Goal: Task Accomplishment & Management: Use online tool/utility

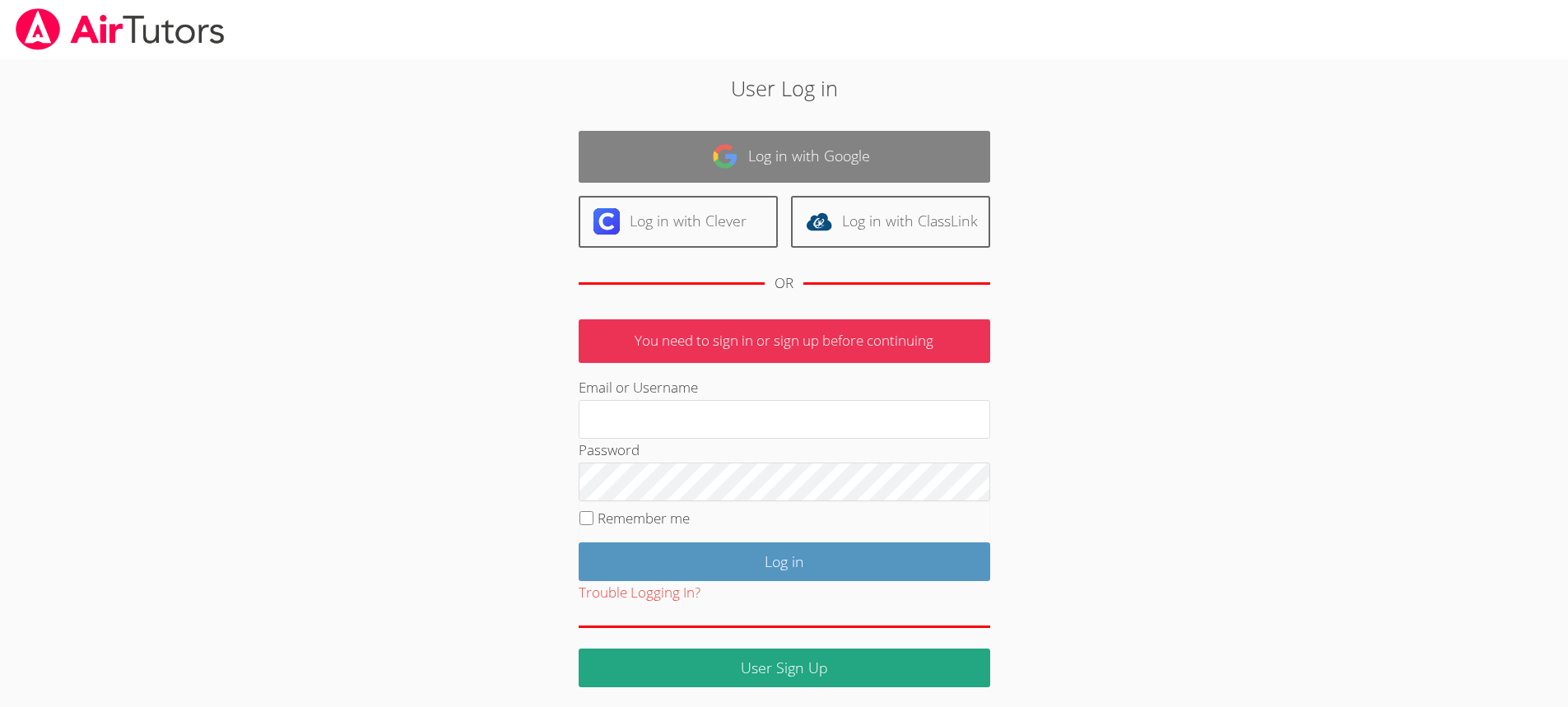
click at [776, 143] on link "Log in with Google" at bounding box center [785, 156] width 411 height 52
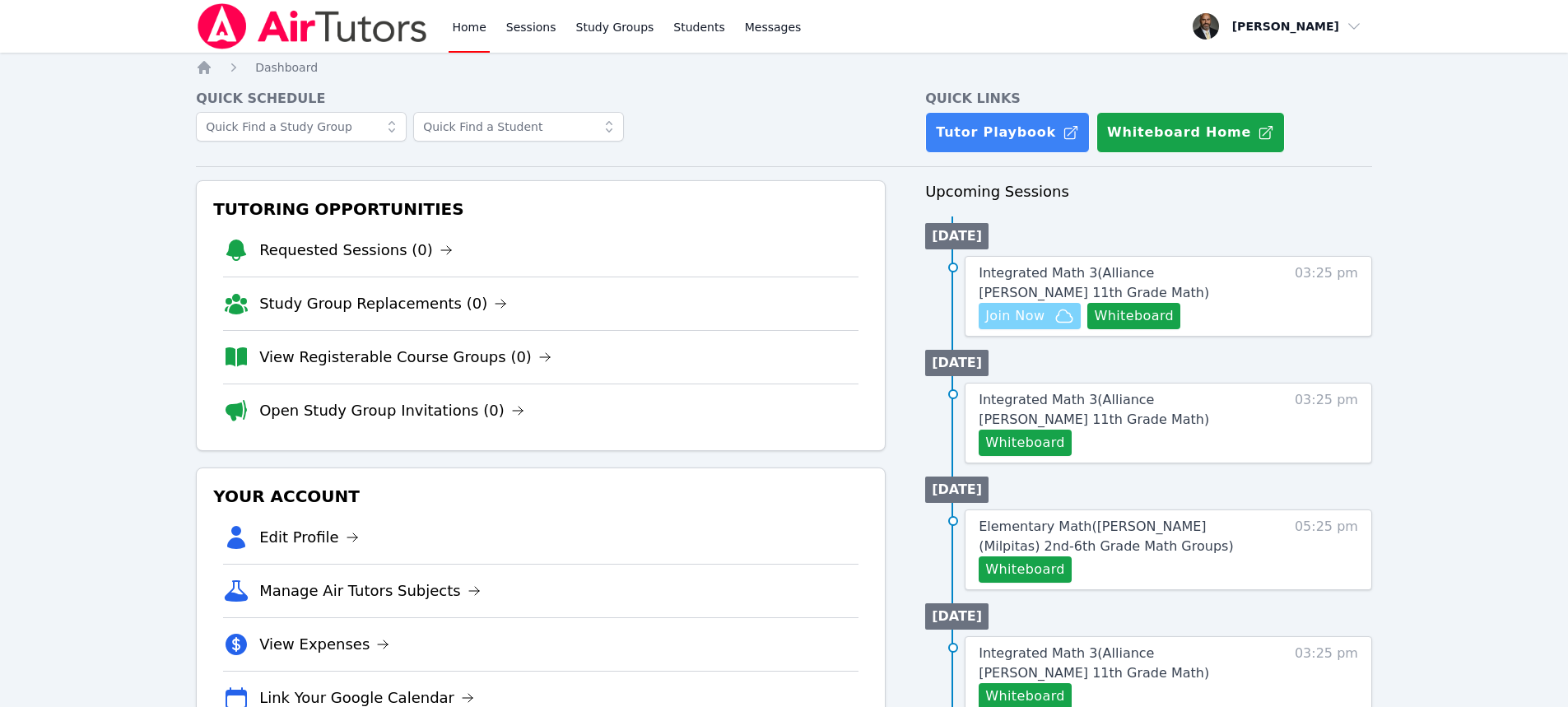
click at [1032, 311] on span "Join Now" at bounding box center [1015, 315] width 60 height 20
click at [1120, 318] on button "Whiteboard" at bounding box center [1134, 315] width 93 height 26
click at [745, 22] on span "Messages" at bounding box center [774, 27] width 57 height 16
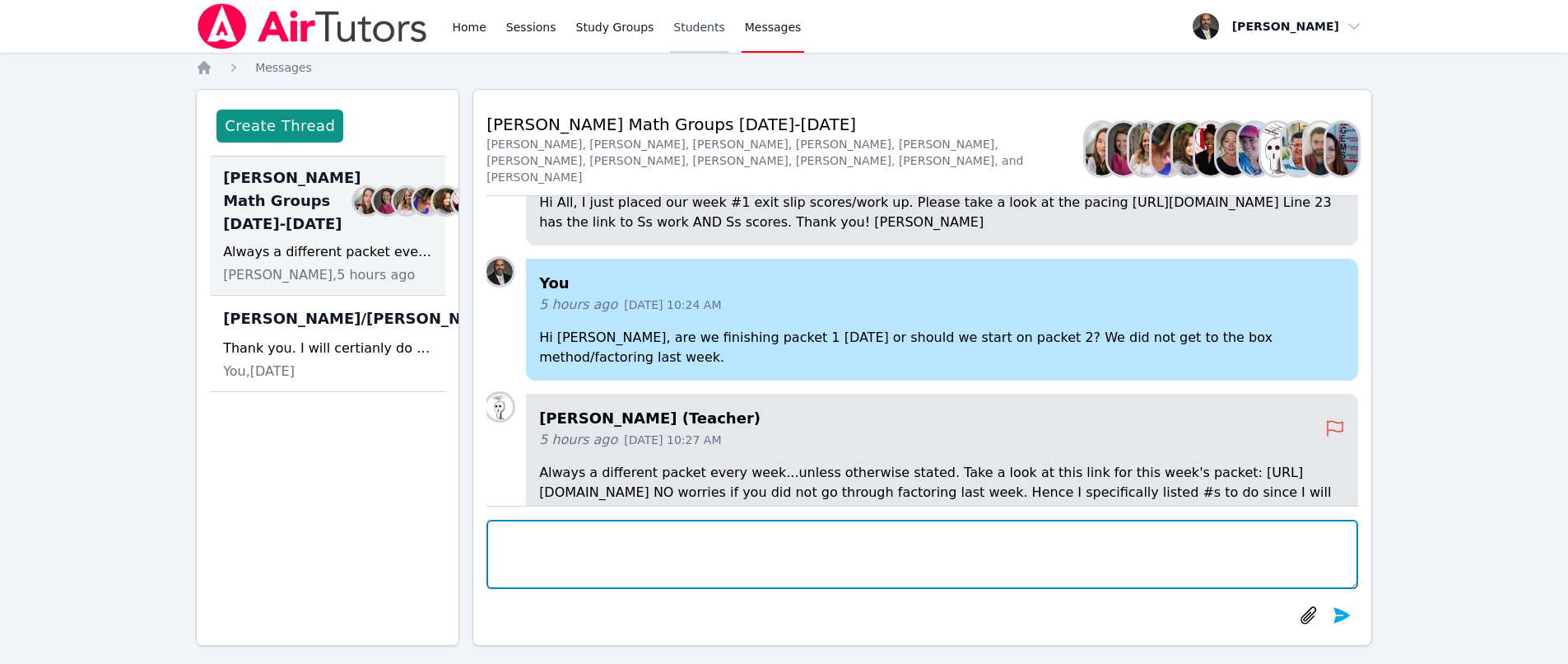
scroll to position [-126, 0]
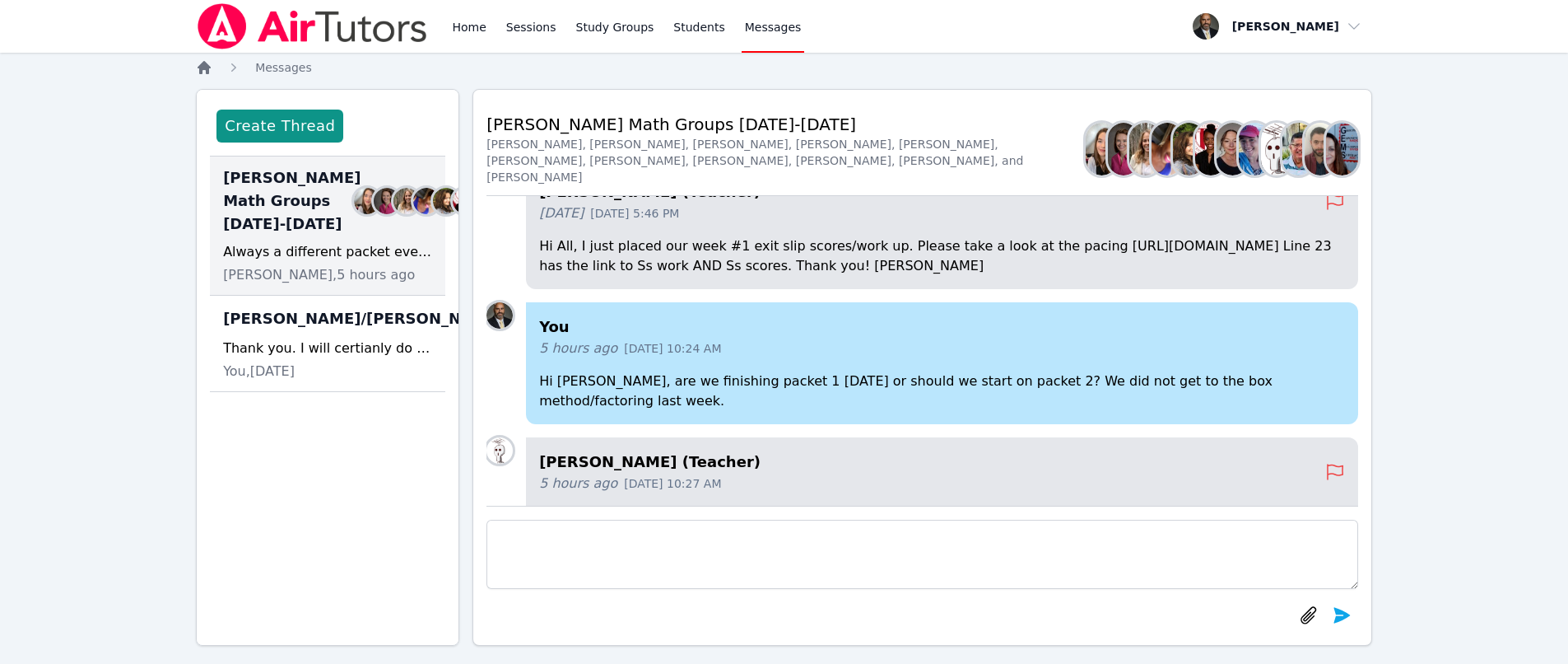
click at [205, 73] on icon "Breadcrumb" at bounding box center [204, 67] width 16 height 16
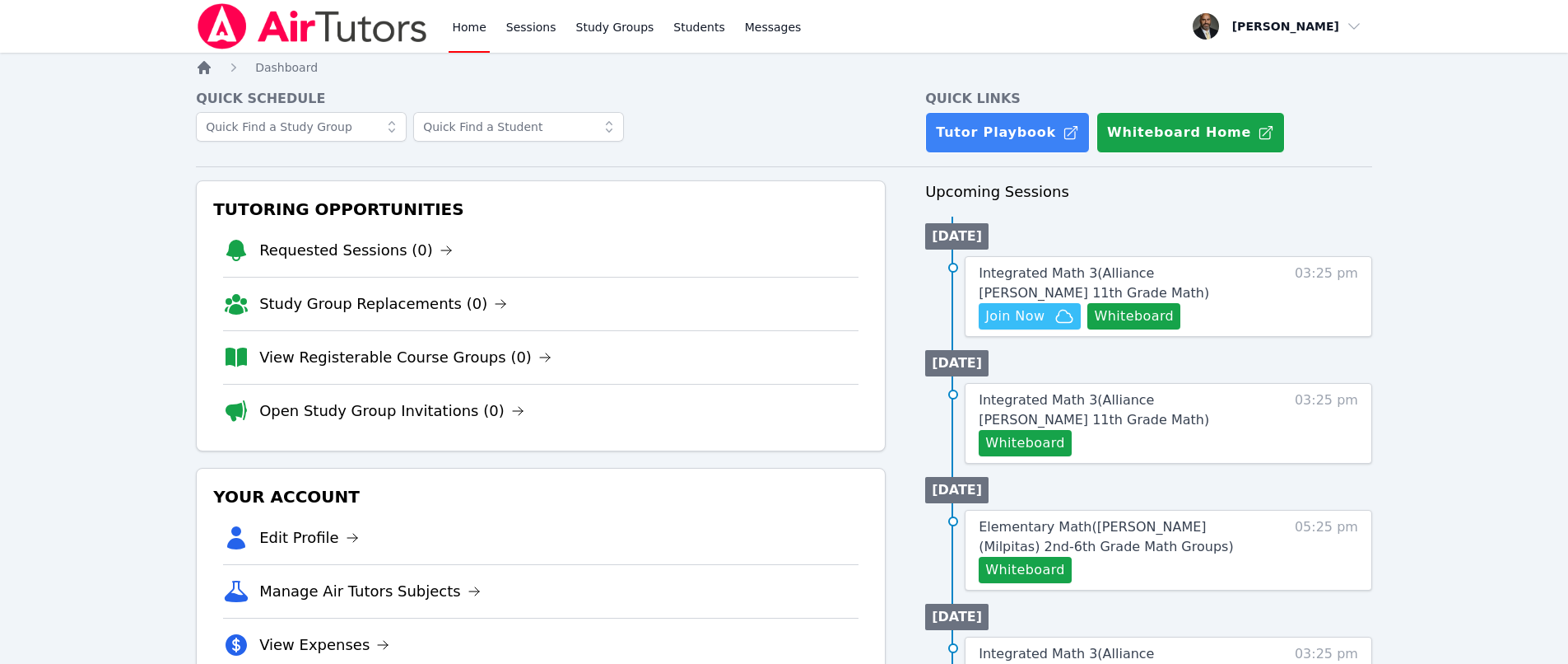
click at [205, 73] on icon "Breadcrumb" at bounding box center [204, 67] width 16 height 16
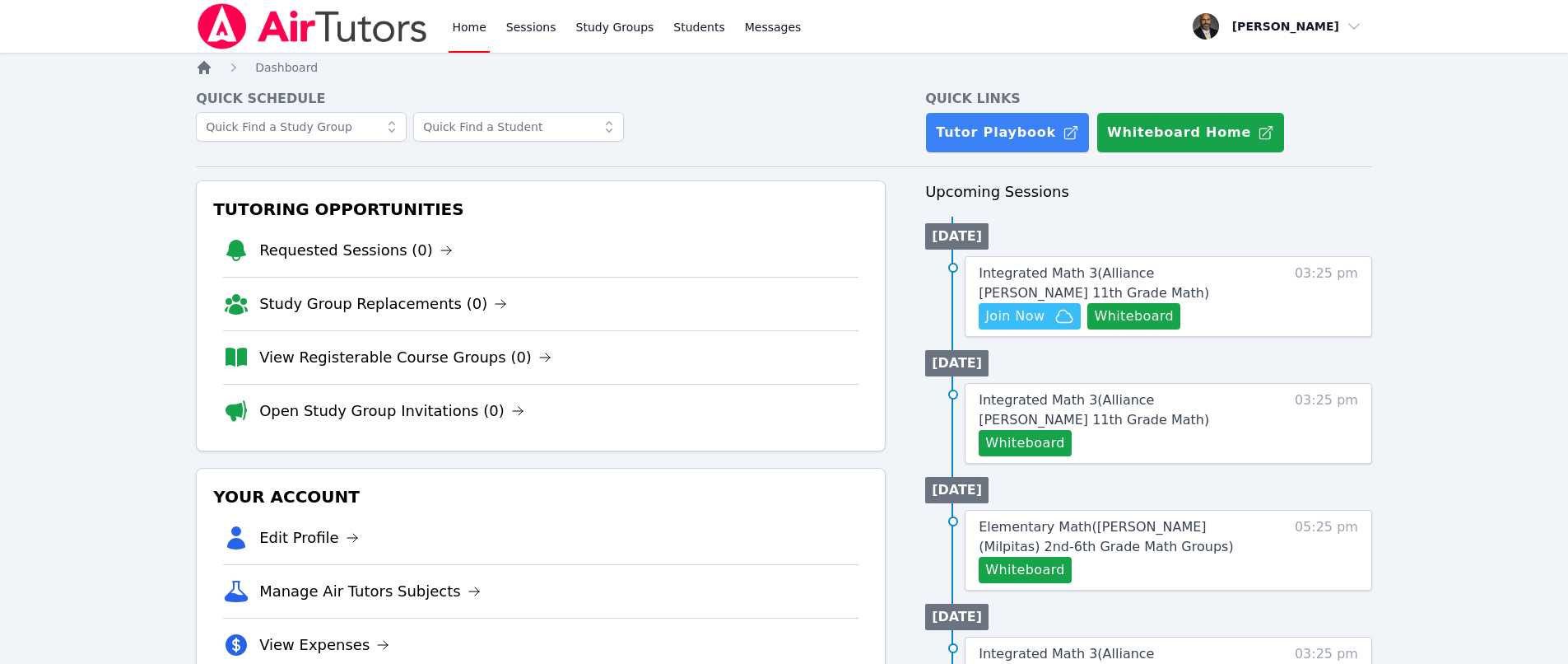
click at [205, 73] on icon "Breadcrumb" at bounding box center [204, 67] width 16 height 16
click at [351, 257] on link "Requested Sessions (0)" at bounding box center [356, 250] width 194 height 23
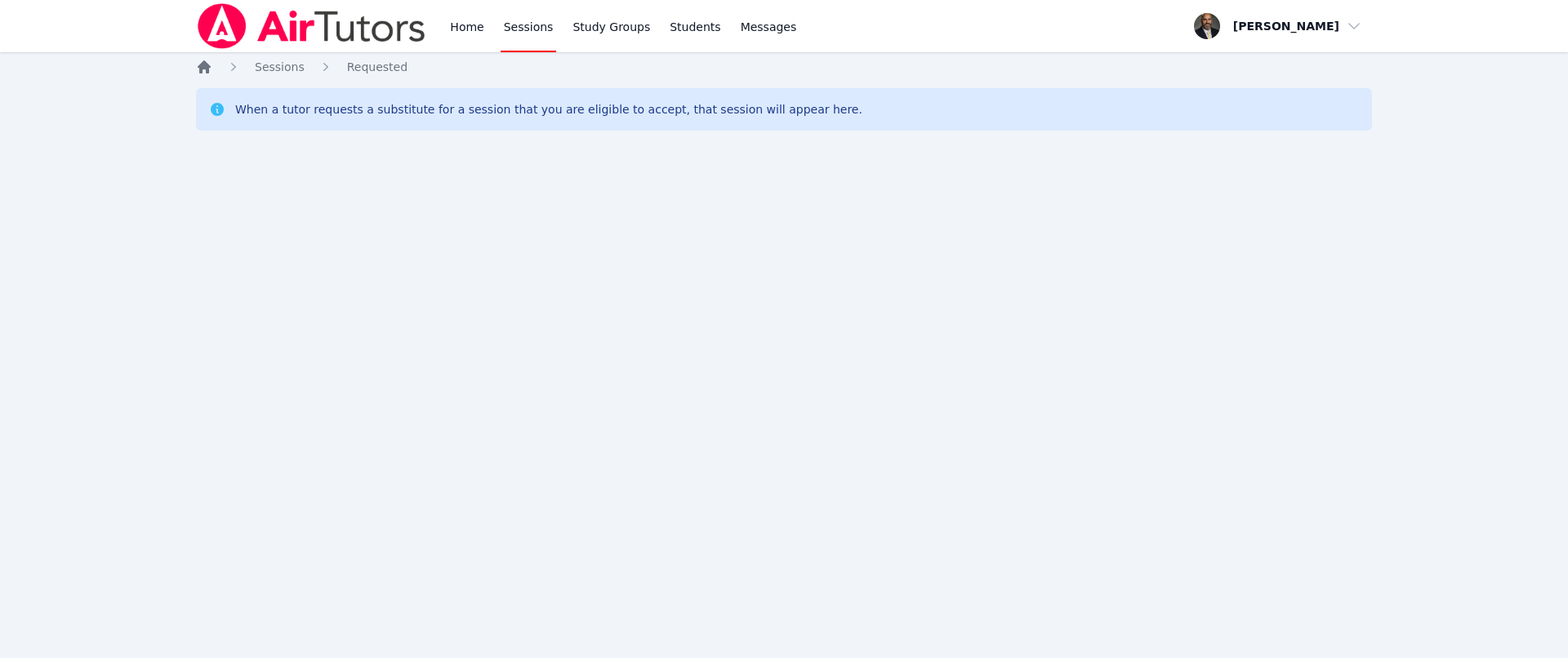
click at [207, 73] on icon "Breadcrumb" at bounding box center [203, 66] width 13 height 13
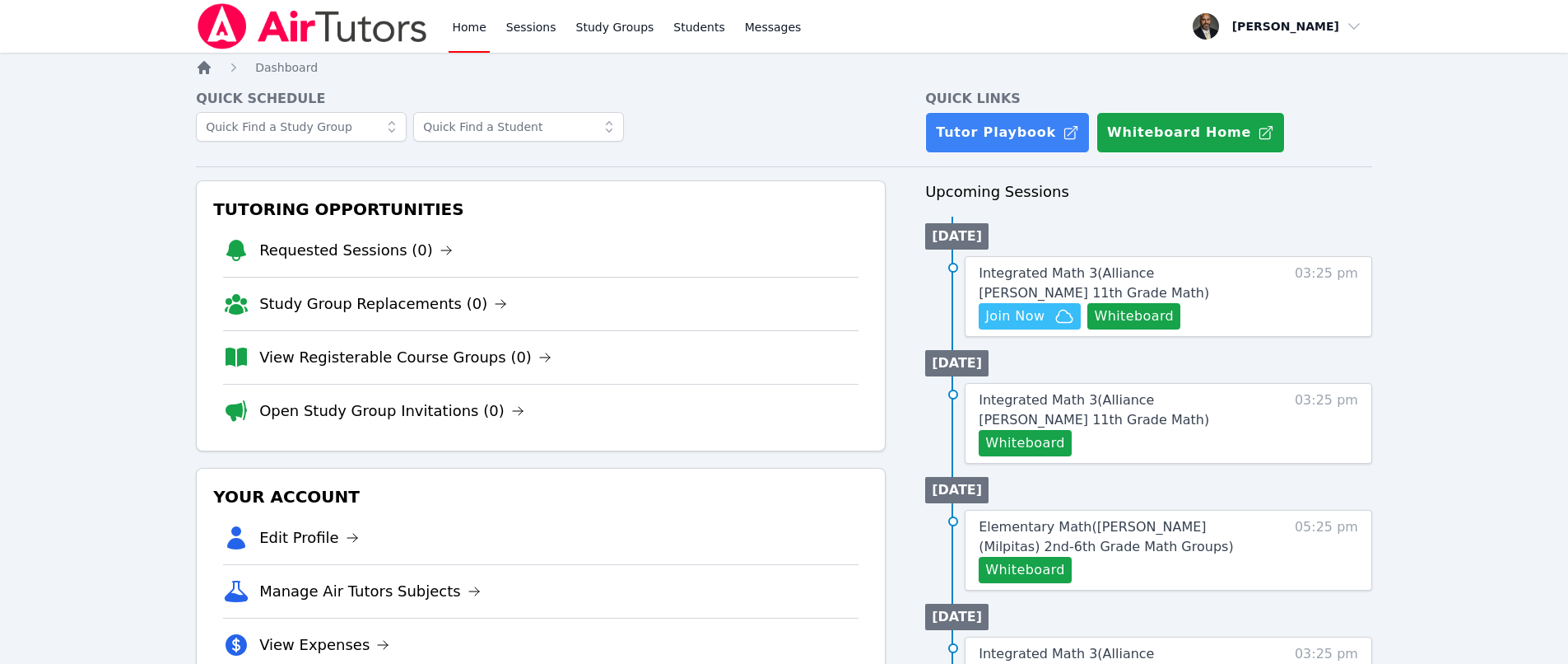
click at [208, 73] on icon "Breadcrumb" at bounding box center [204, 67] width 13 height 13
click at [329, 360] on link "View Registerable Course Groups (0)" at bounding box center [405, 357] width 292 height 23
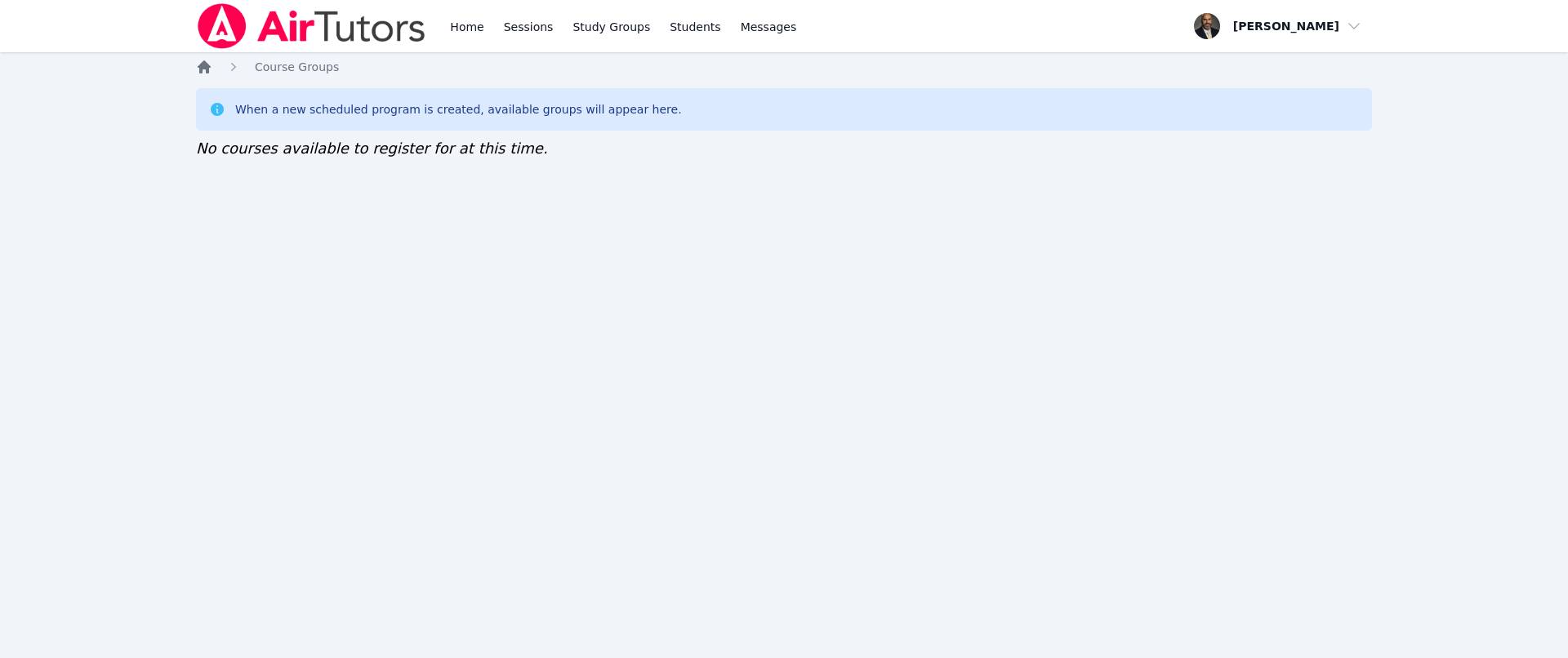
click at [206, 66] on icon "Breadcrumb" at bounding box center [203, 66] width 13 height 13
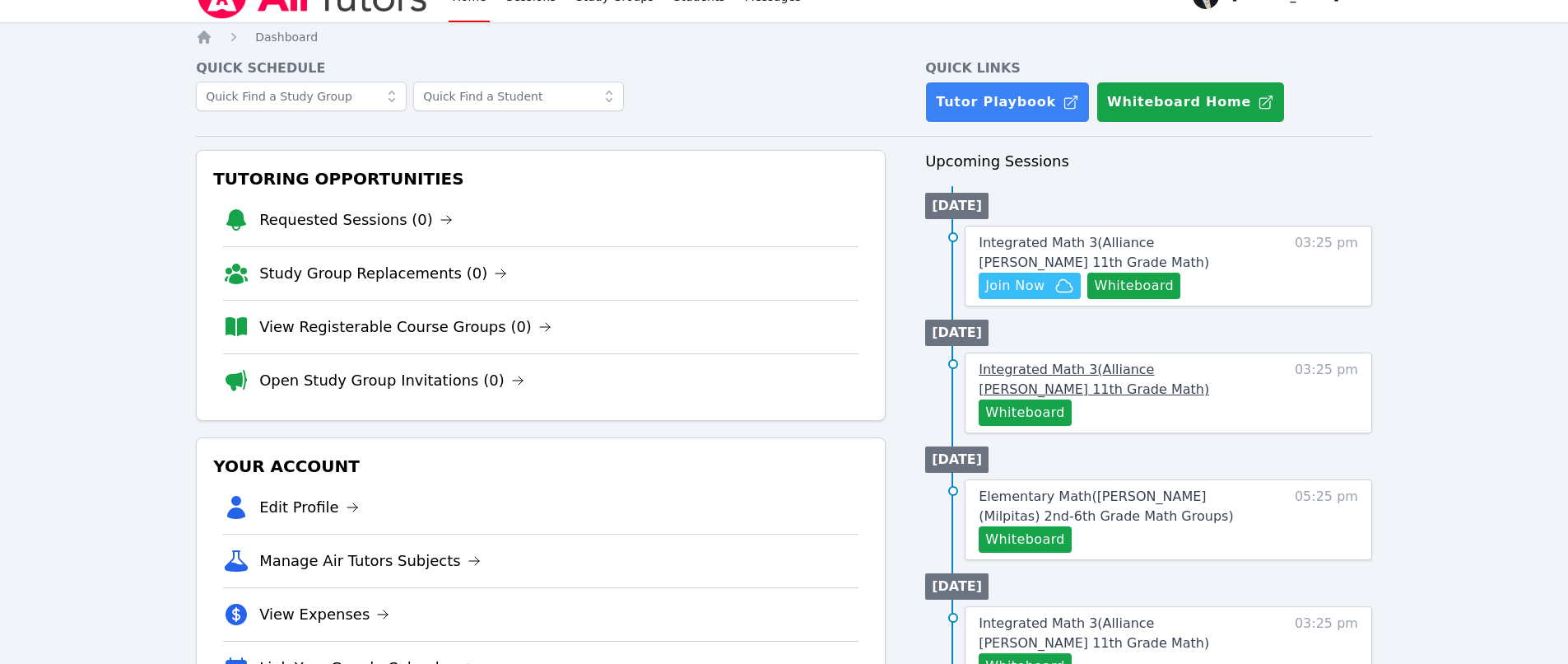
scroll to position [82, 0]
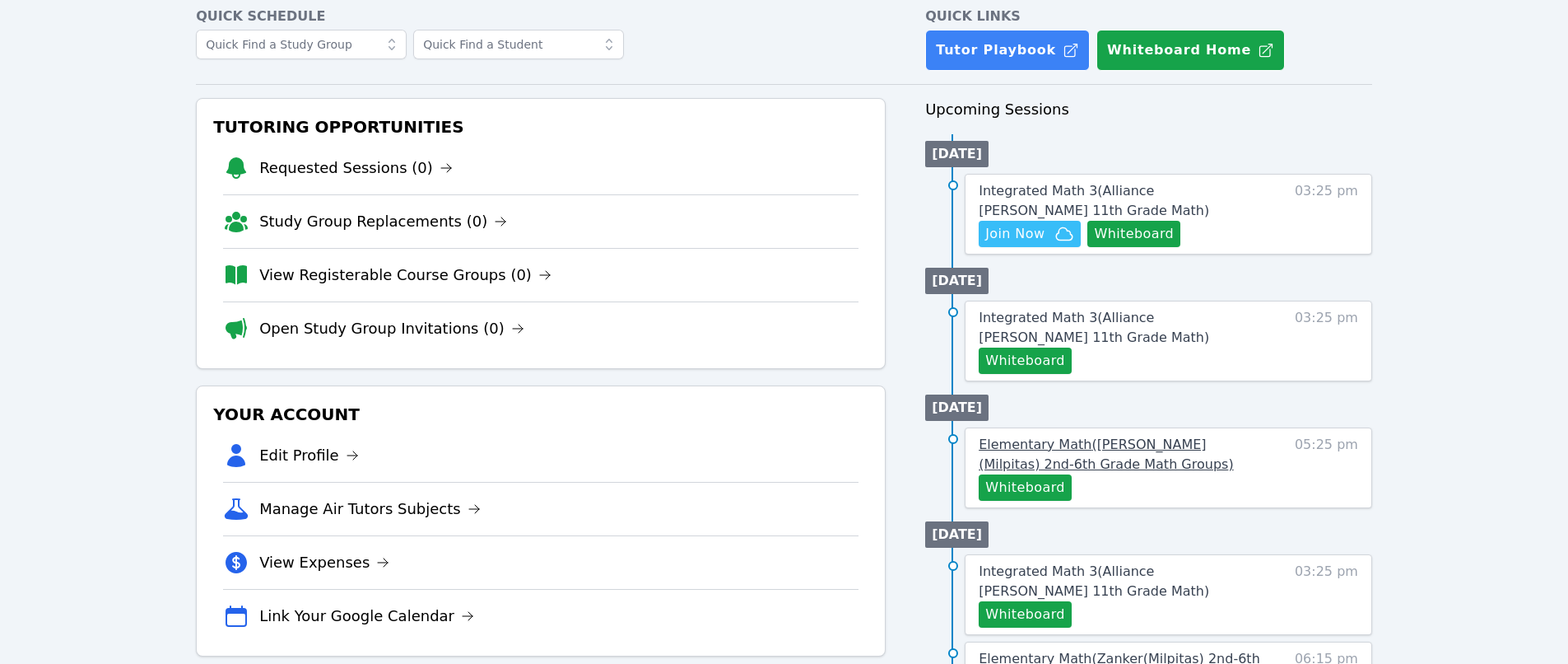
click at [1168, 441] on span "Elementary Math ( Weller (Milpitas) 2nd-6th Grade Math Groups )" at bounding box center [1106, 454] width 254 height 35
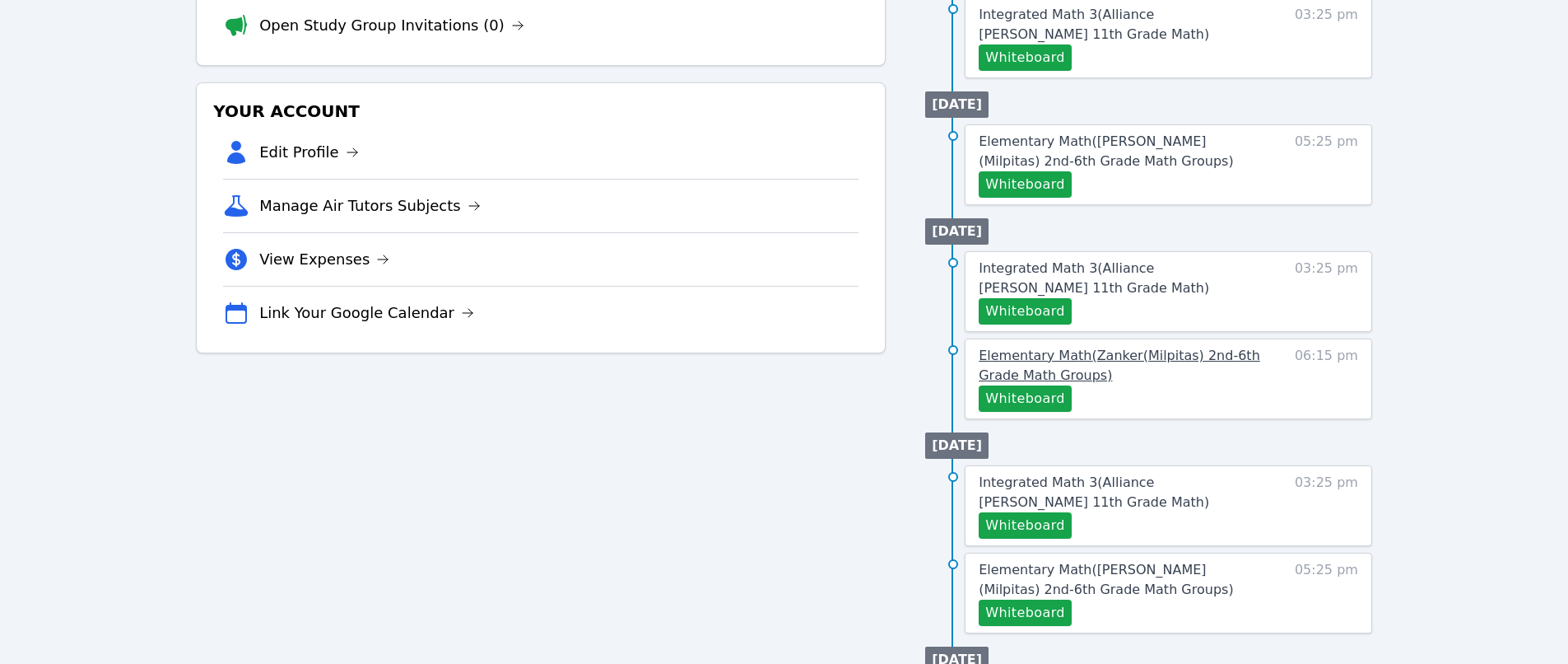
scroll to position [412, 0]
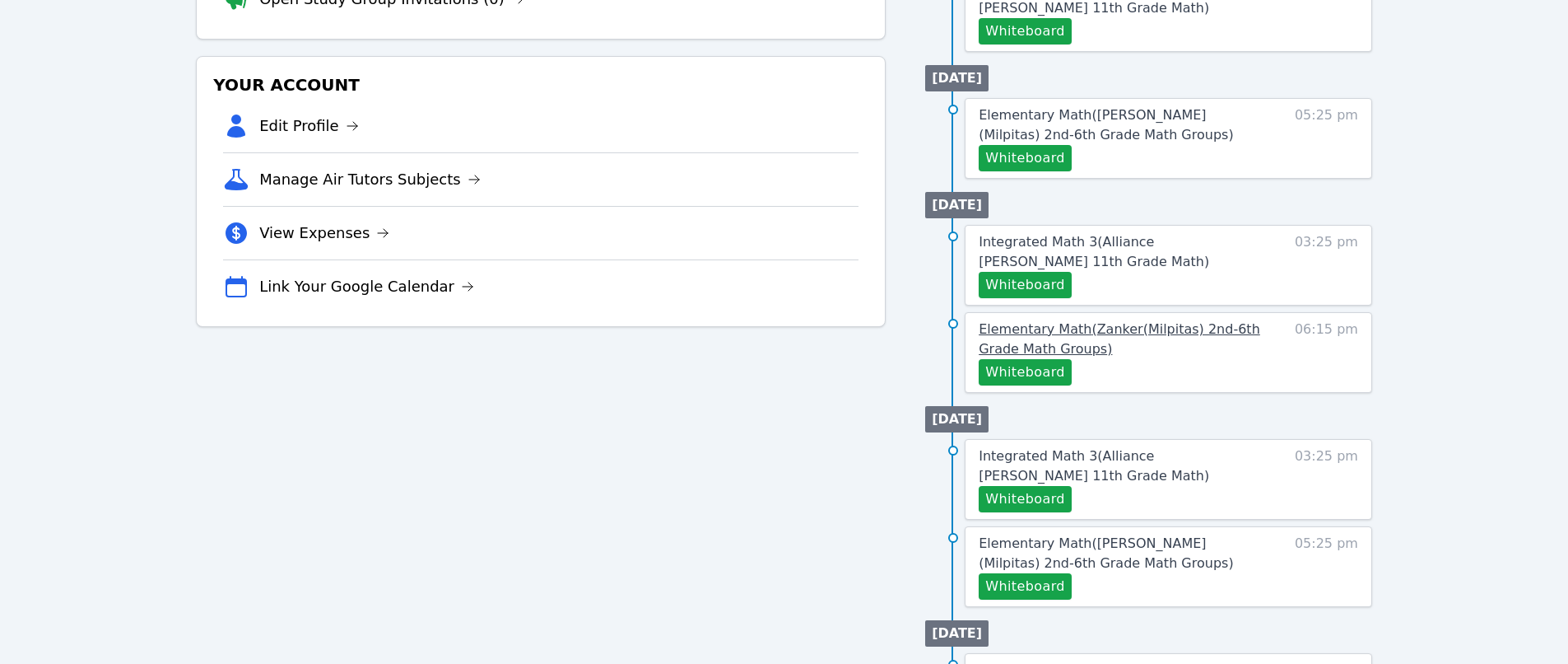
click at [1094, 337] on span "Elementary Math ( Zanker(Milpitas) 2nd-6th Grade Math Groups )" at bounding box center [1119, 338] width 282 height 35
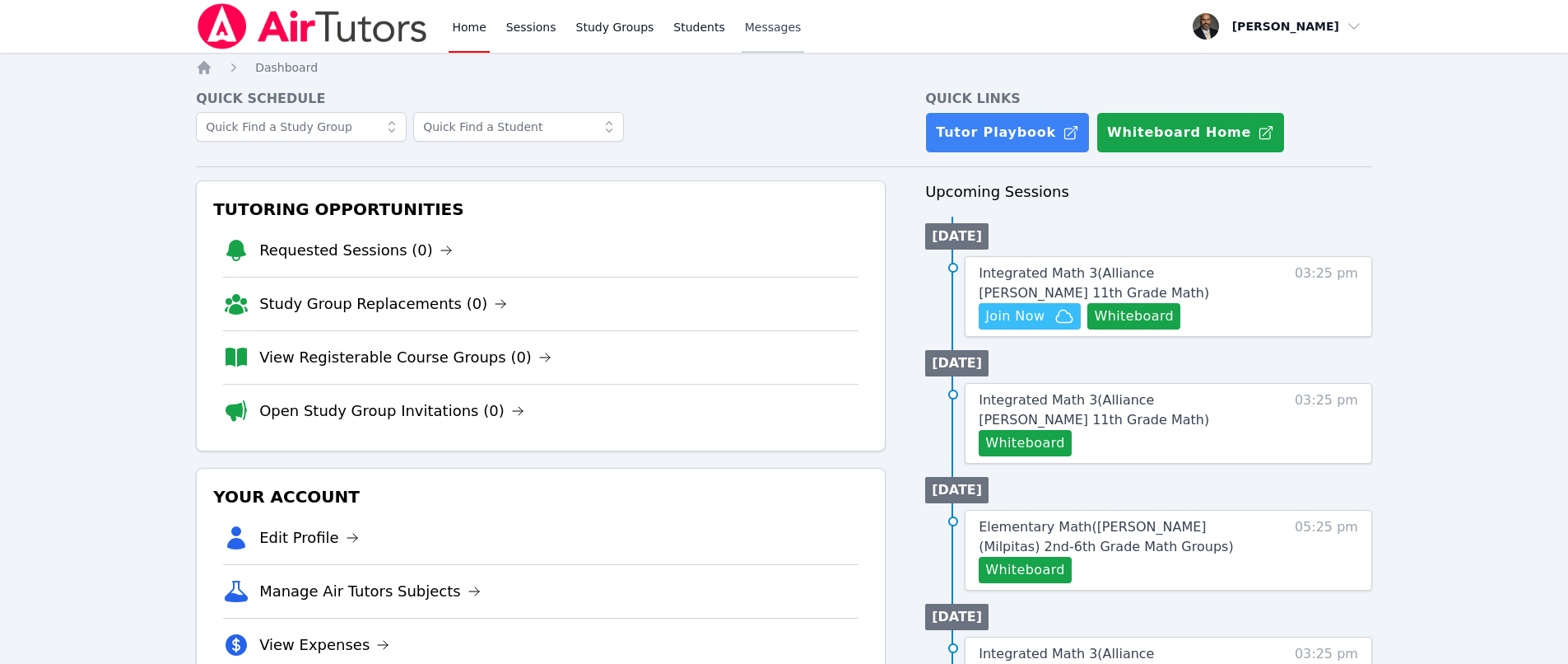
click at [753, 32] on span "Messages" at bounding box center [774, 27] width 57 height 16
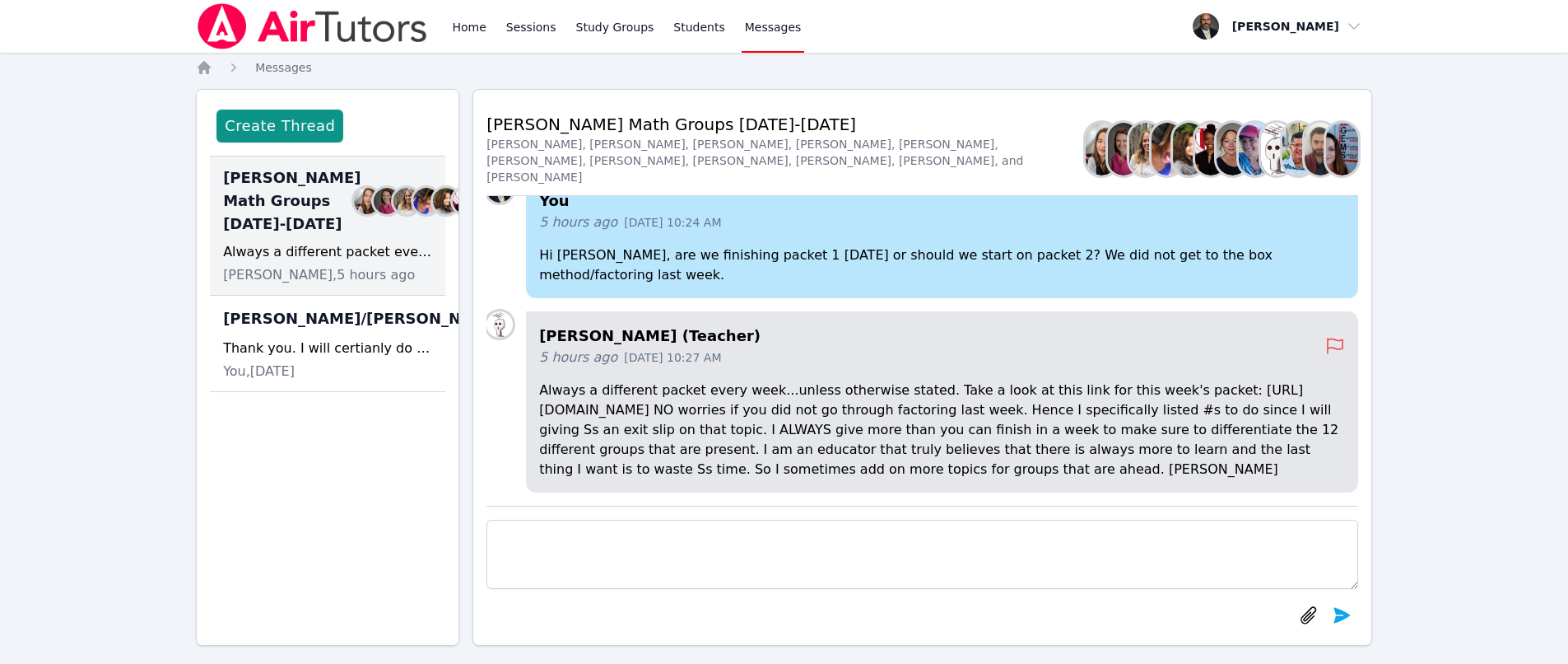
scroll to position [-82, 0]
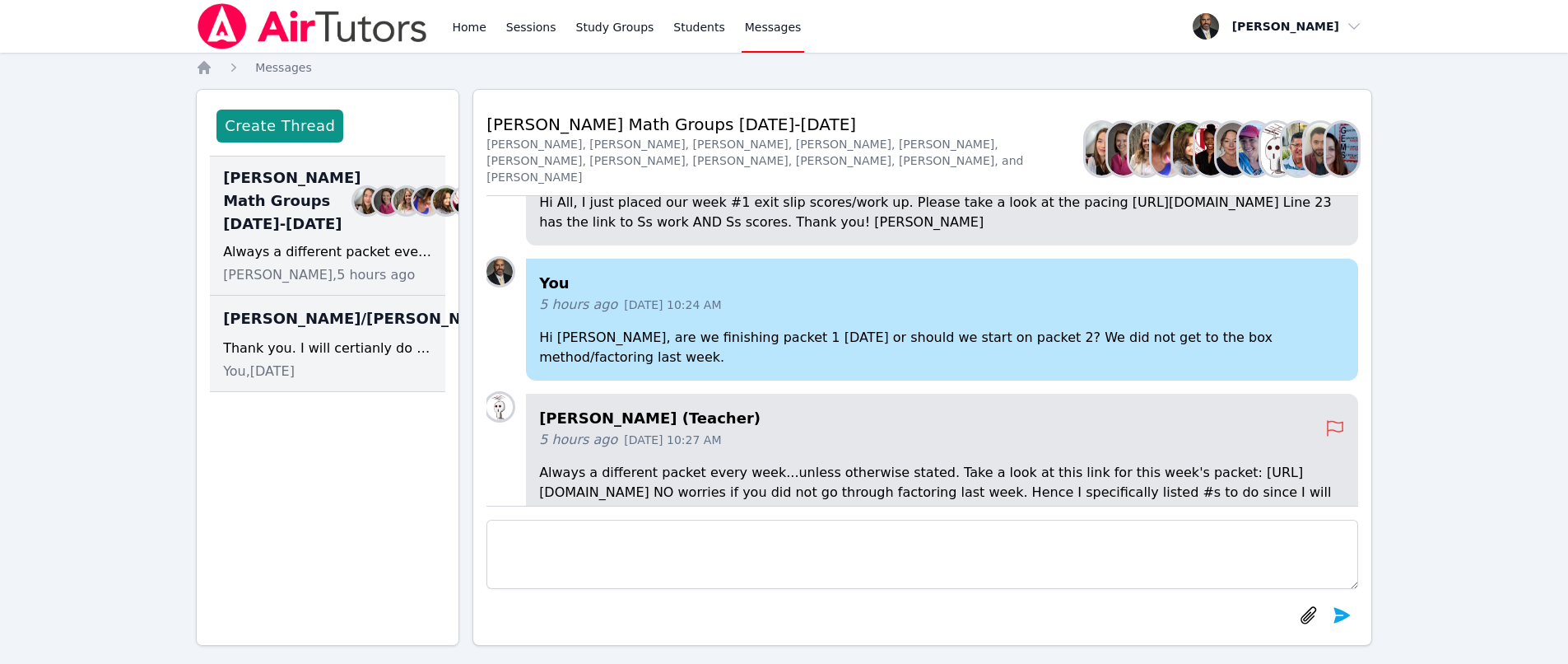
click at [254, 330] on span "Joyce Law/Bernard" at bounding box center [363, 318] width 281 height 23
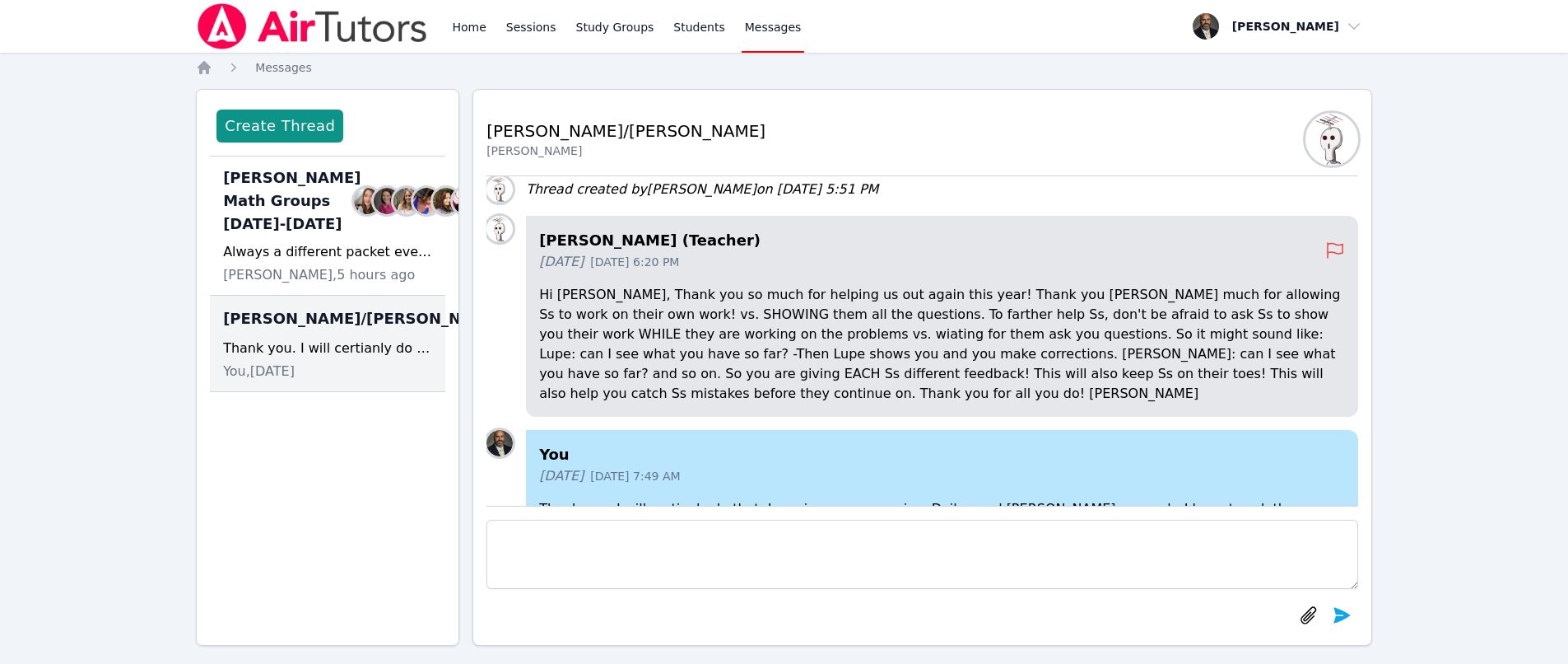
scroll to position [-40, 0]
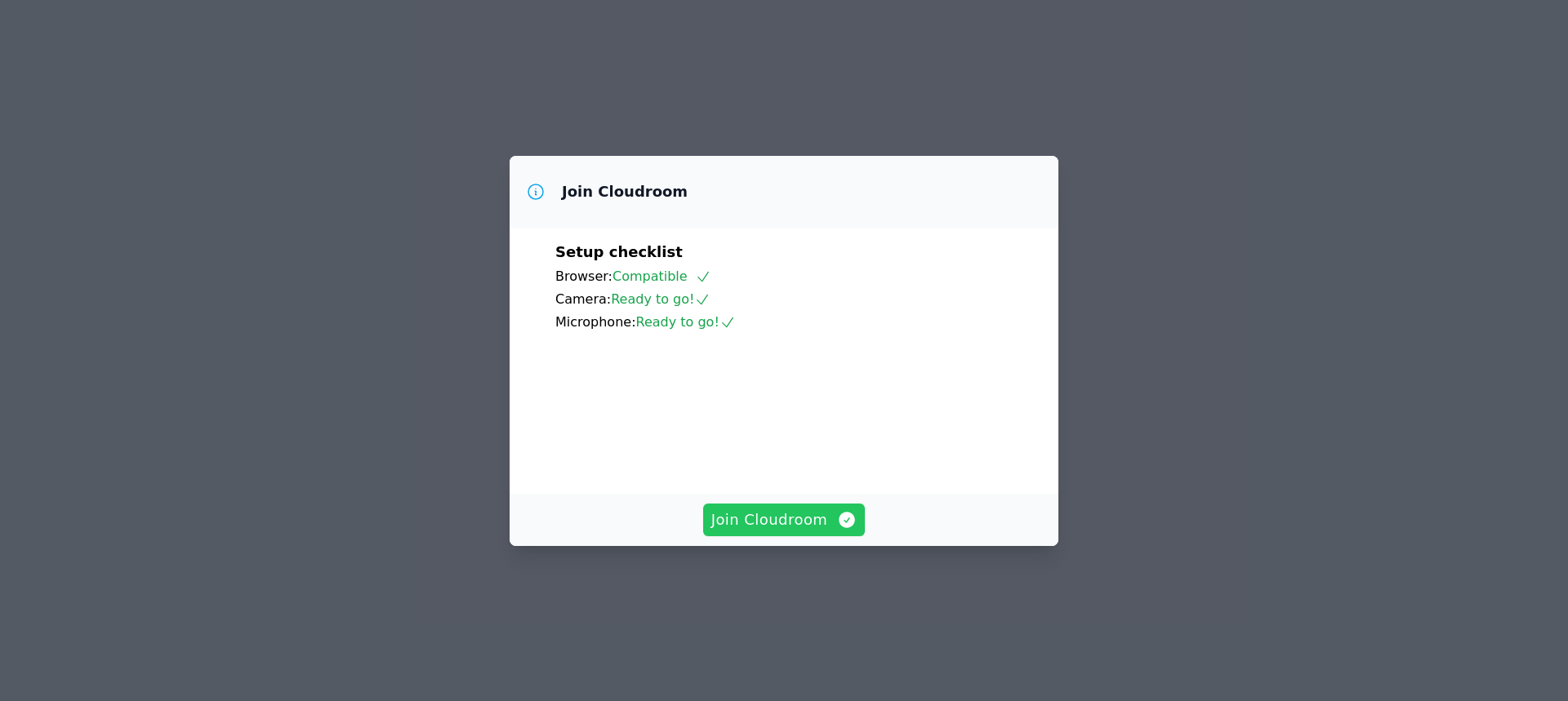
click at [781, 531] on span "Join Cloudroom" at bounding box center [784, 519] width 146 height 23
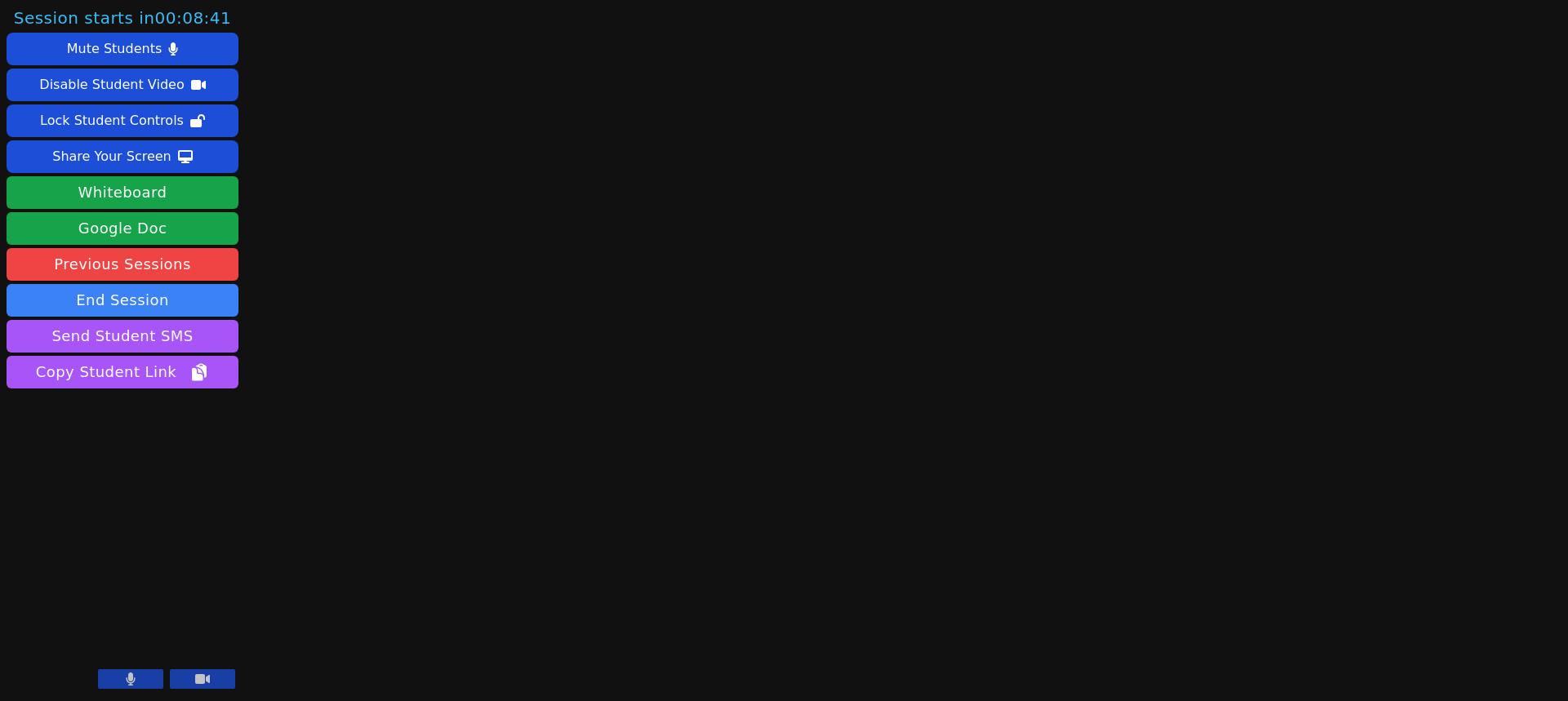
click at [144, 673] on button at bounding box center [130, 679] width 65 height 20
click at [225, 675] on button at bounding box center [202, 679] width 65 height 20
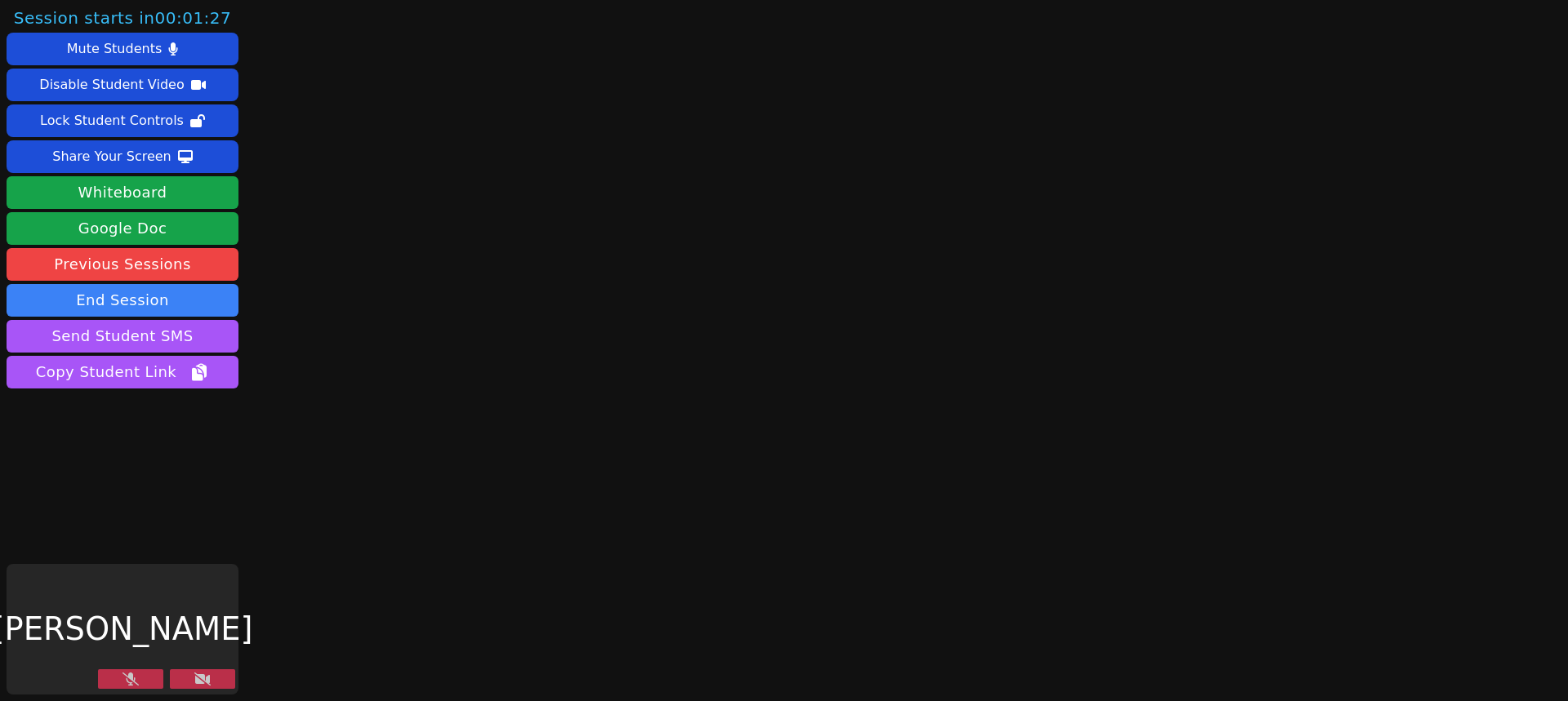
click at [200, 680] on icon at bounding box center [202, 679] width 16 height 13
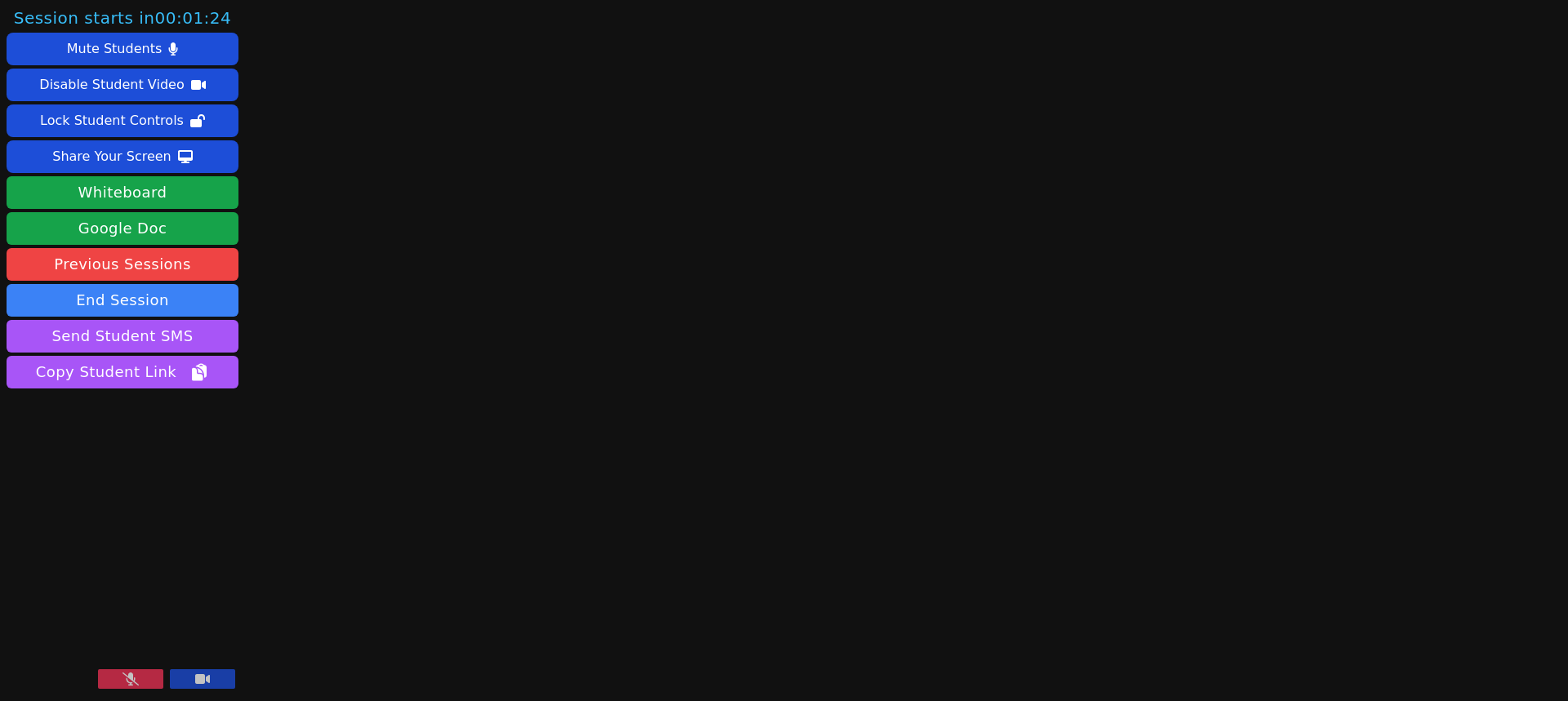
click at [135, 678] on icon at bounding box center [130, 679] width 16 height 13
click at [129, 154] on div "Share Your Screen" at bounding box center [111, 157] width 119 height 26
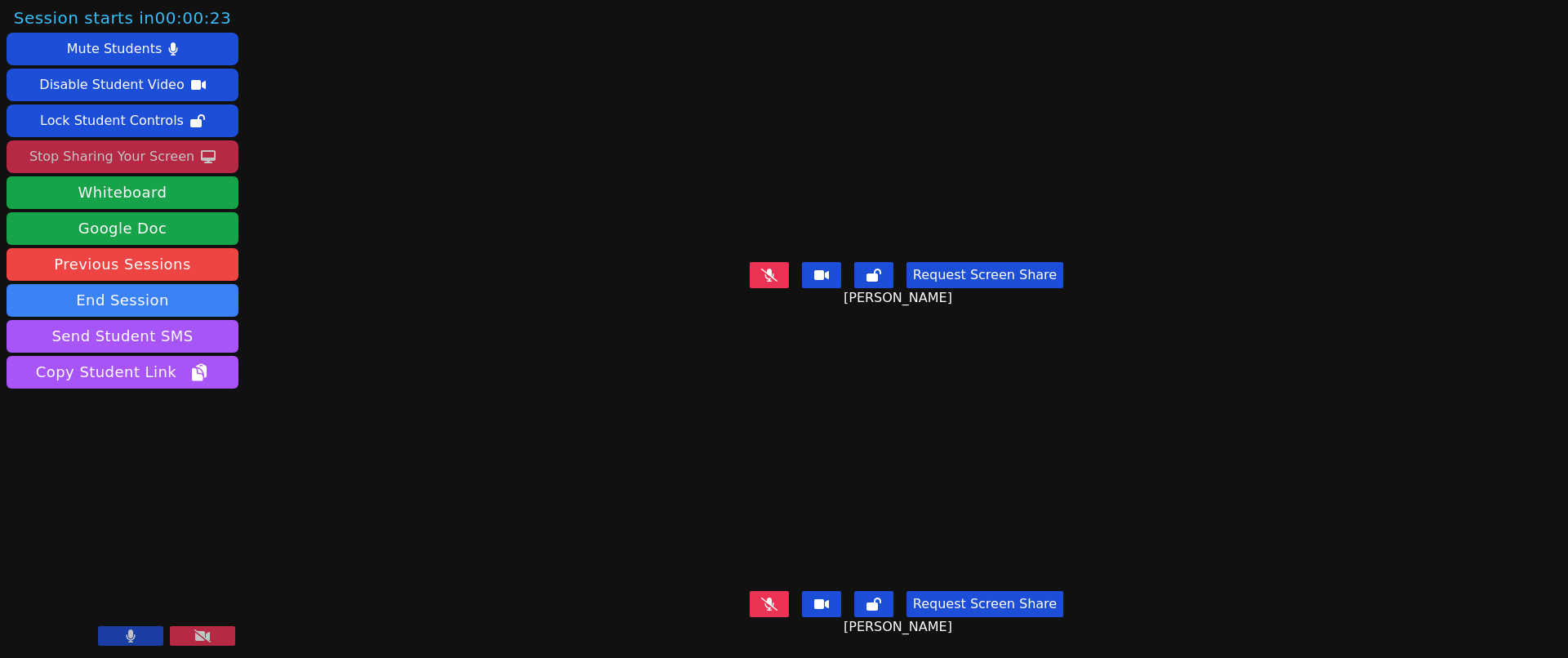
click at [177, 637] on button at bounding box center [202, 636] width 65 height 20
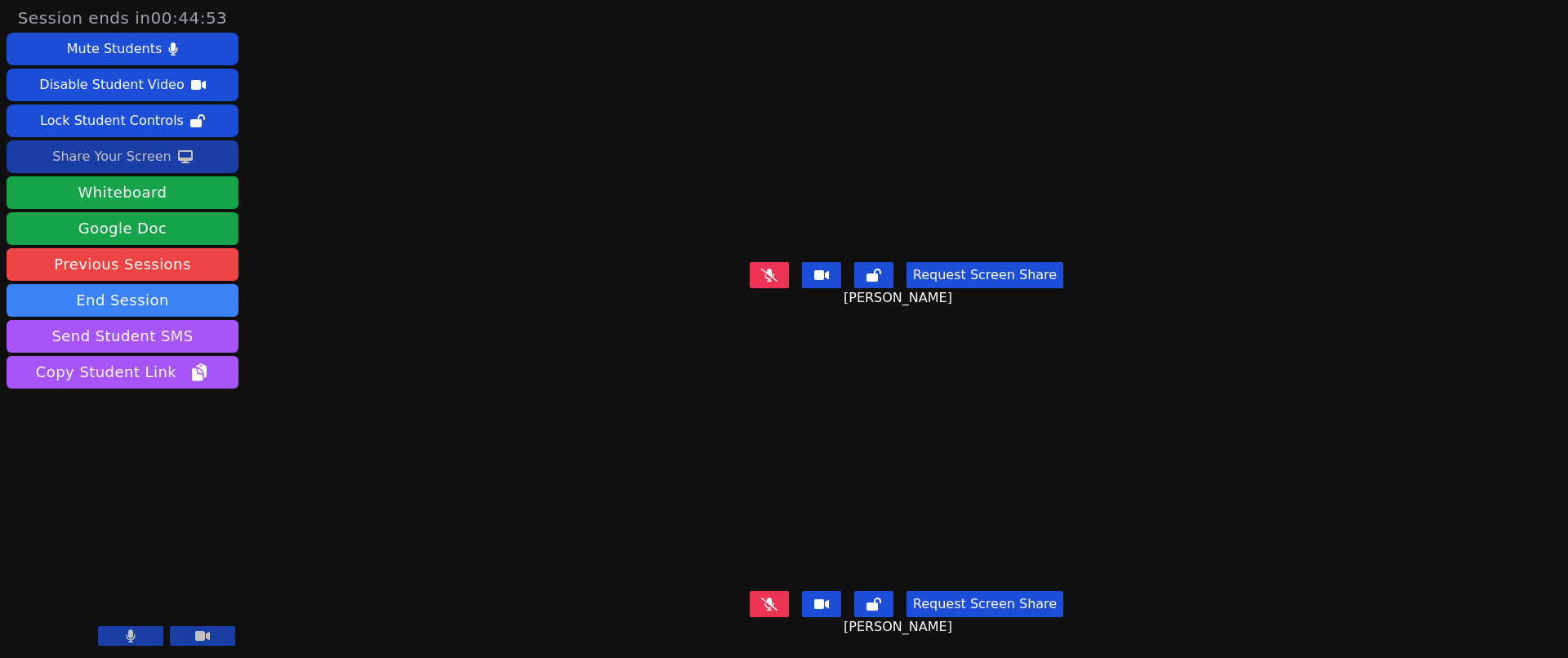
click at [1350, 257] on div "Session ends in 00:44:53 Mute Students Disable Student Video Lock Student Contr…" at bounding box center [784, 329] width 1568 height 658
click at [144, 153] on div "Share Your Screen" at bounding box center [111, 157] width 119 height 26
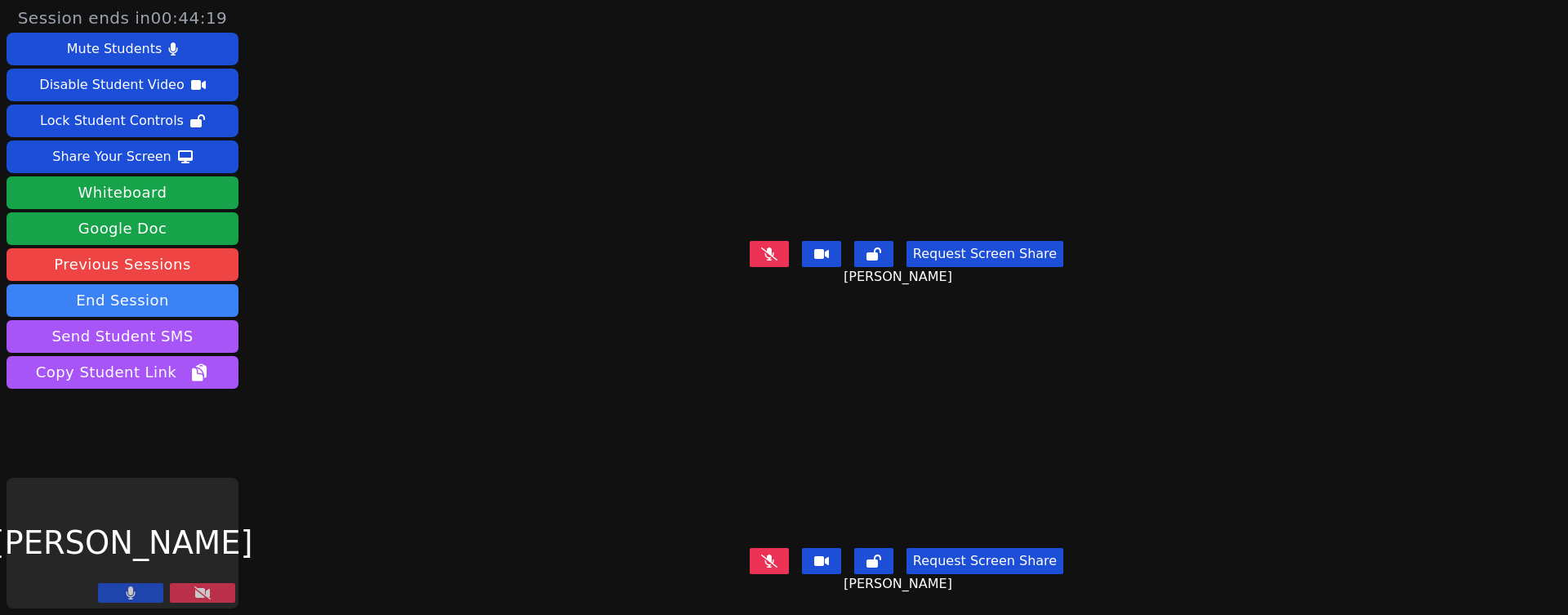
click at [197, 594] on icon at bounding box center [202, 593] width 16 height 13
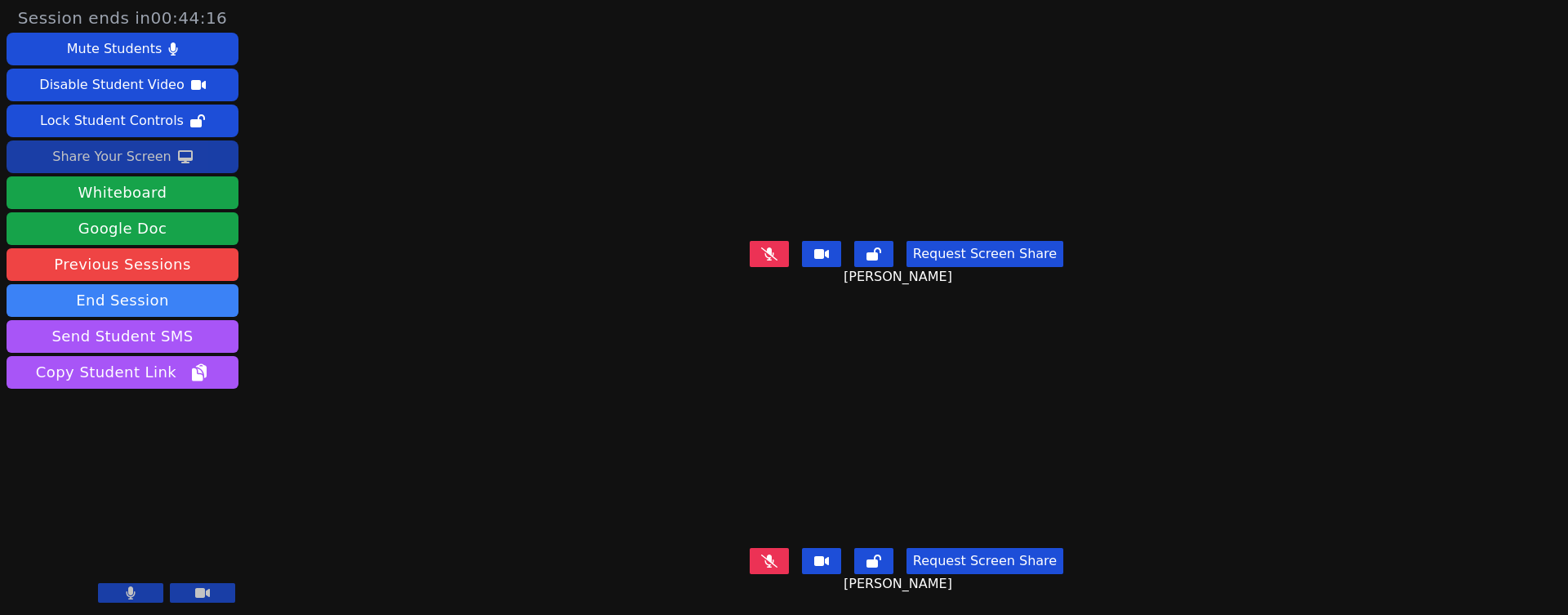
click at [94, 146] on div "Share Your Screen" at bounding box center [111, 157] width 119 height 26
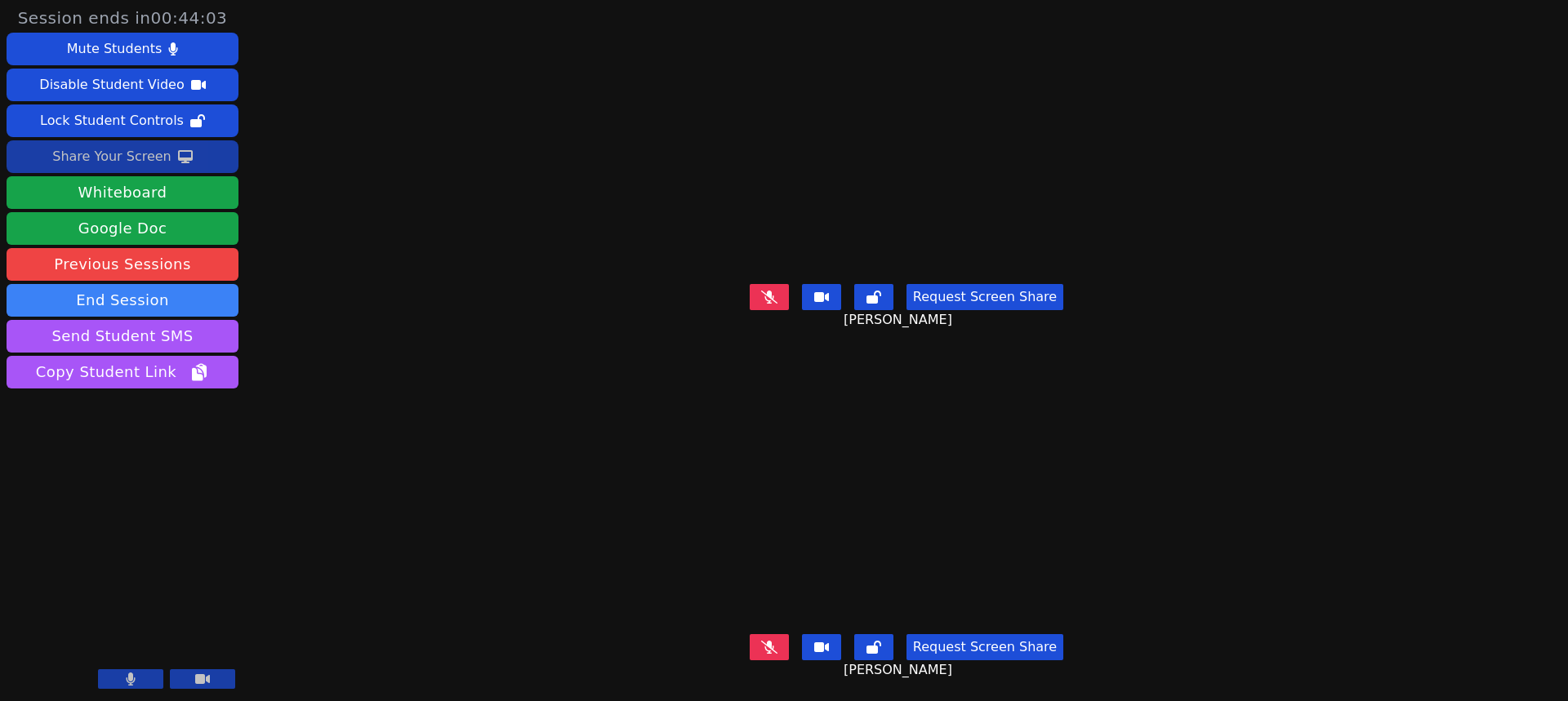
click at [88, 153] on div "Share Your Screen" at bounding box center [111, 157] width 119 height 26
click at [119, 163] on div "Share Your Screen" at bounding box center [111, 157] width 119 height 26
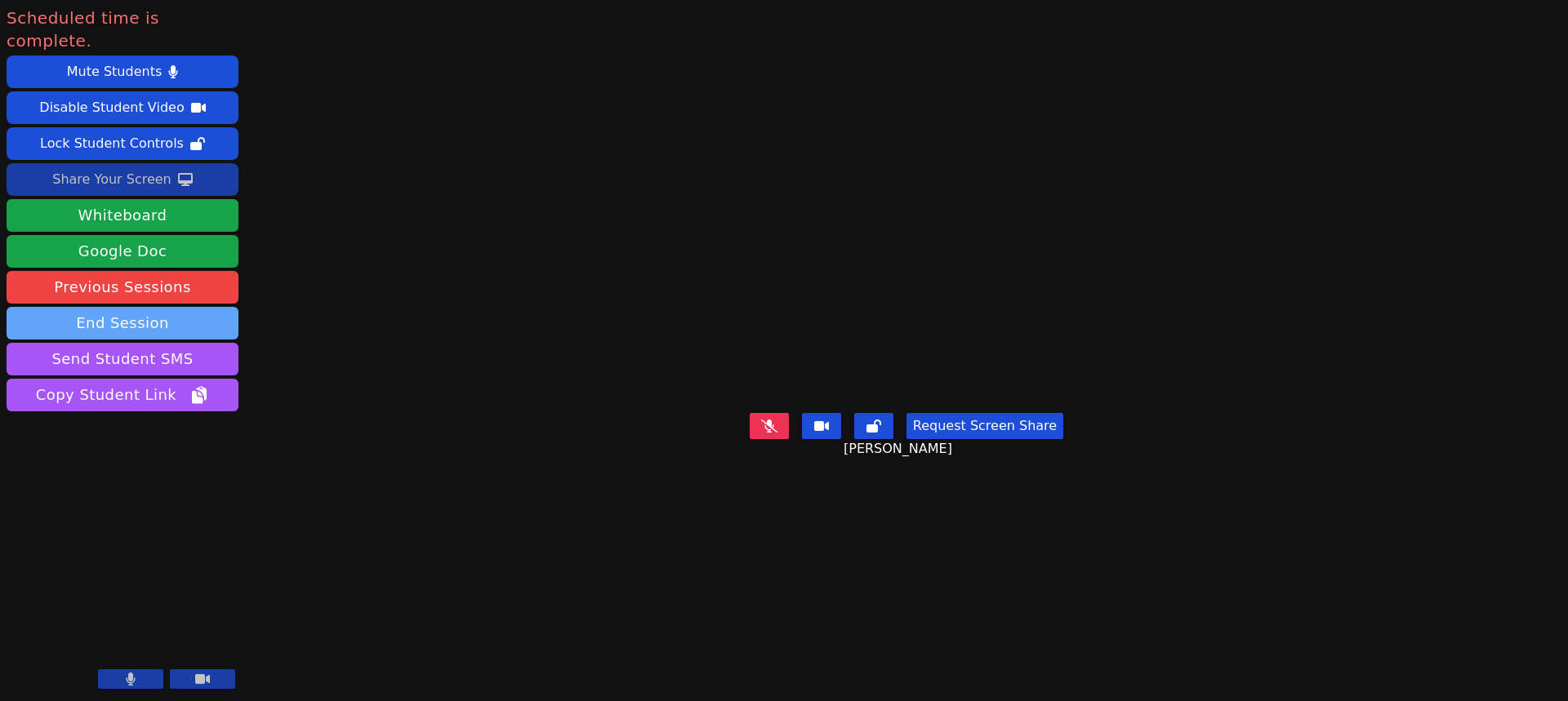
click at [134, 307] on button "End Session" at bounding box center [123, 323] width 231 height 33
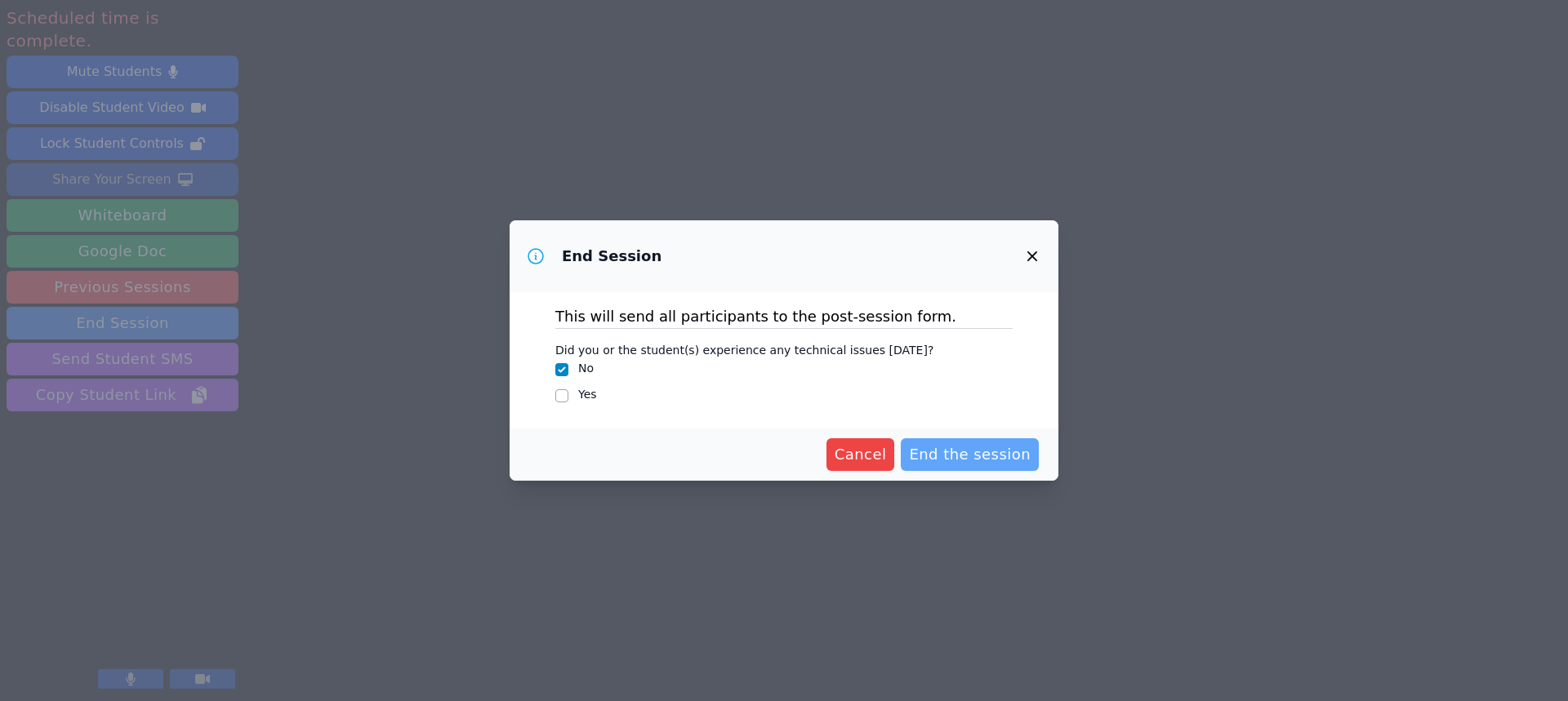
click at [998, 452] on span "End the session" at bounding box center [970, 454] width 122 height 23
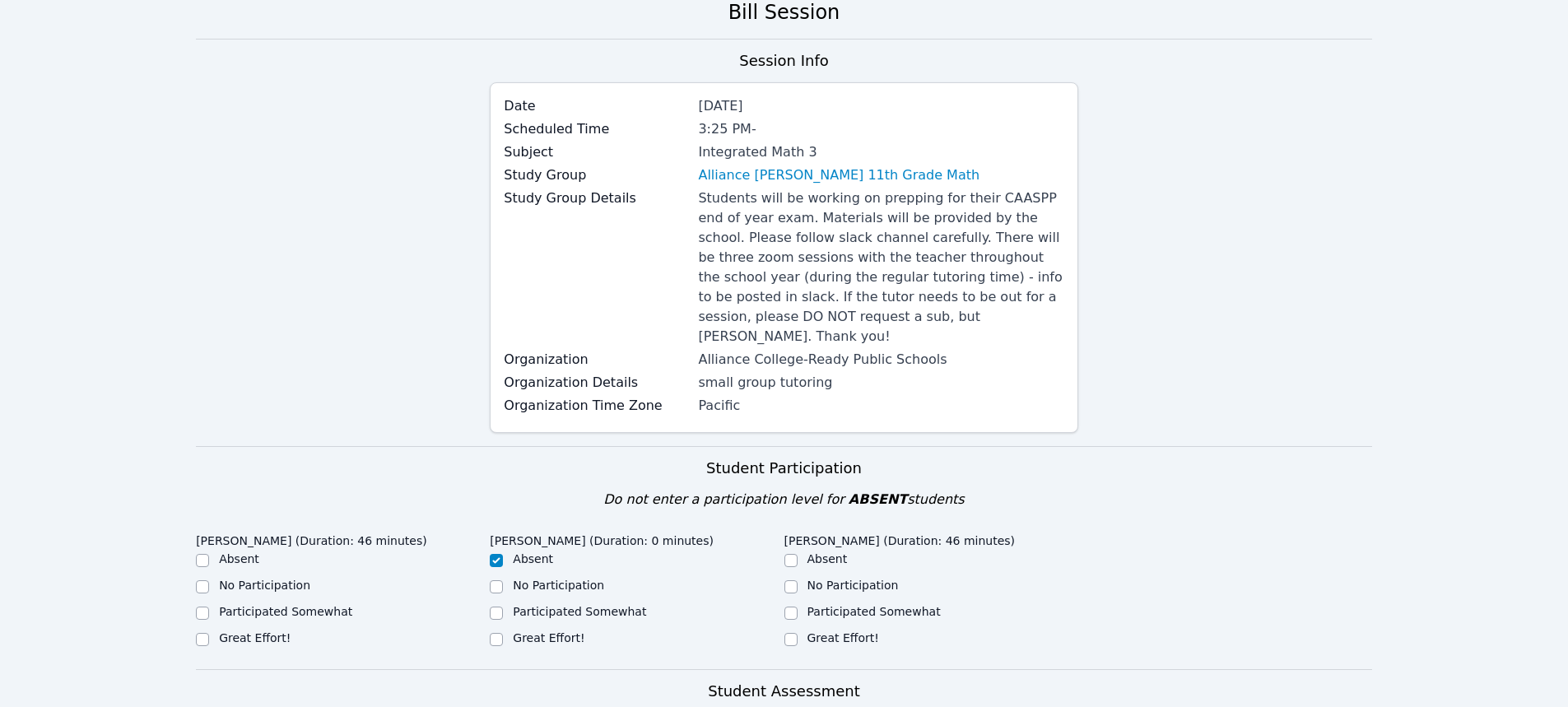
scroll to position [329, 0]
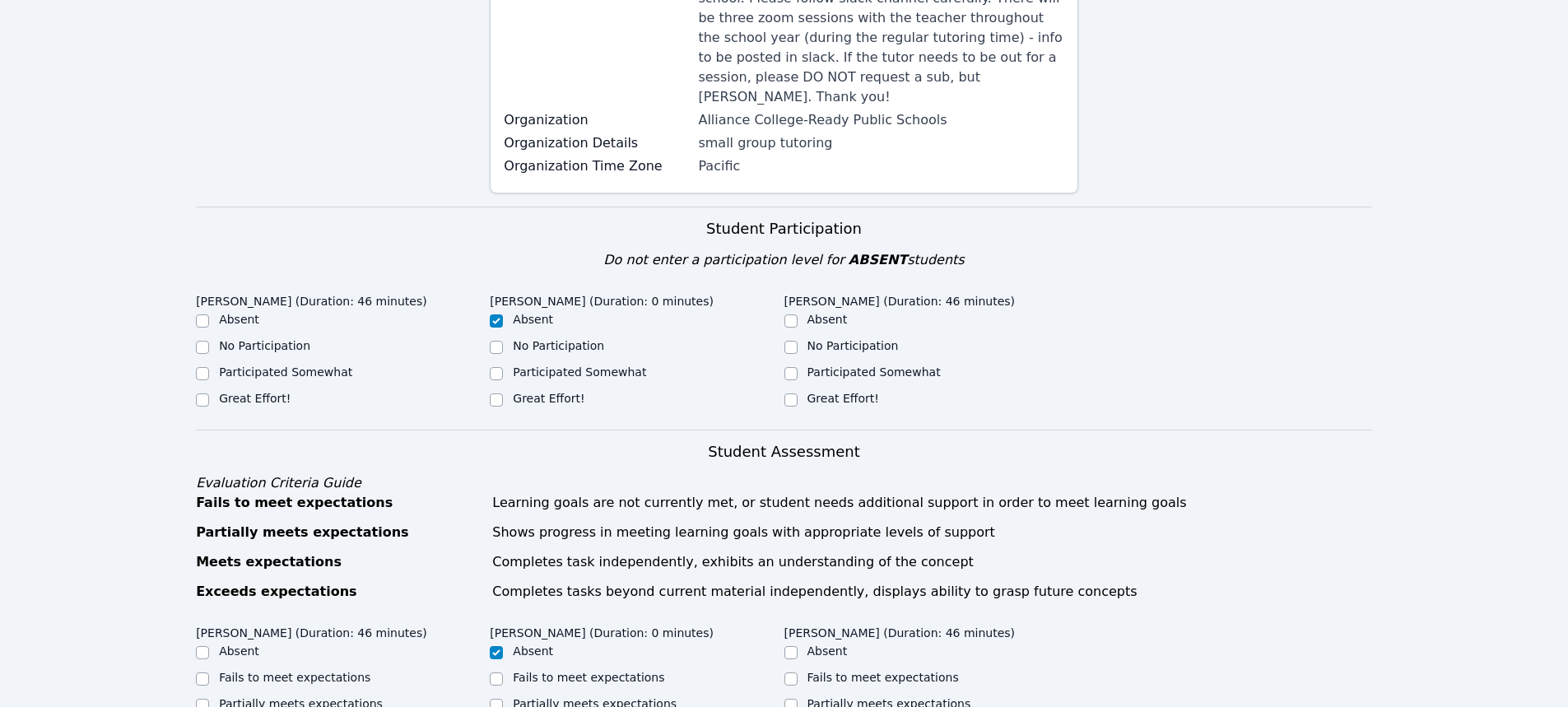
click at [233, 392] on label "Great Effort!" at bounding box center [254, 398] width 72 height 13
click at [209, 393] on input "Great Effort!" at bounding box center [202, 399] width 13 height 13
checkbox input "true"
click at [791, 393] on input "Great Effort!" at bounding box center [791, 399] width 13 height 13
checkbox input "true"
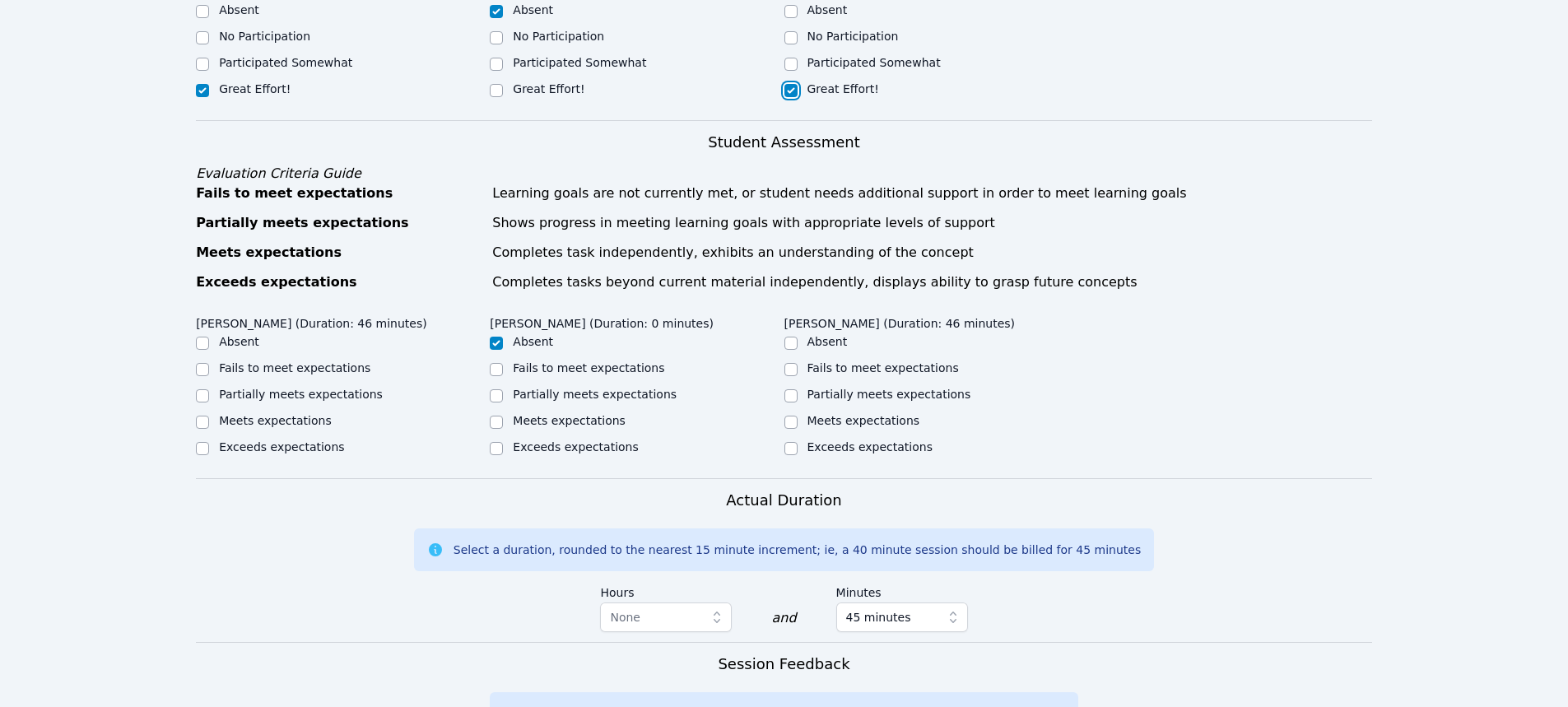
scroll to position [659, 0]
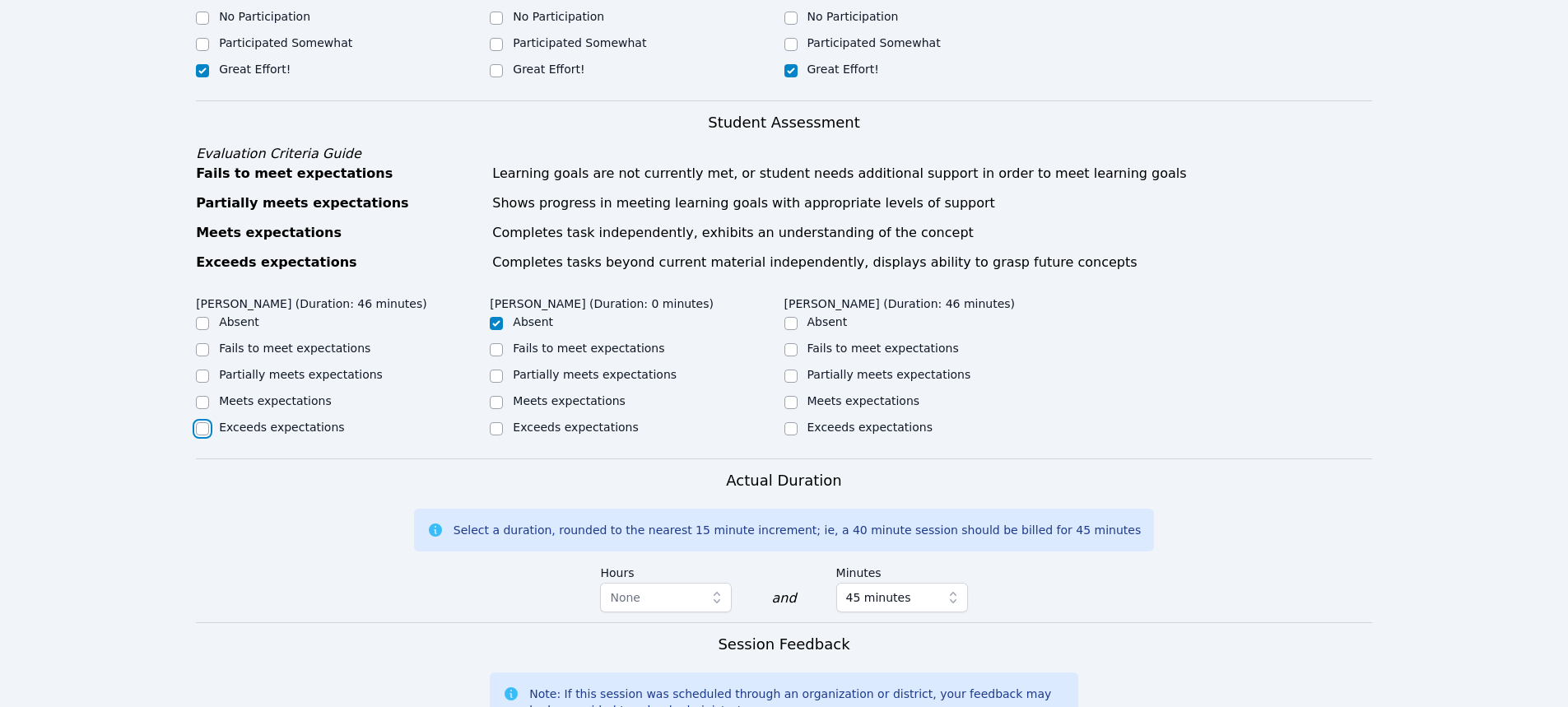
click at [201, 423] on input "Exceeds expectations" at bounding box center [202, 429] width 13 height 13
checkbox input "true"
click at [792, 396] on input "Meets expectations" at bounding box center [791, 402] width 13 height 13
checkbox input "true"
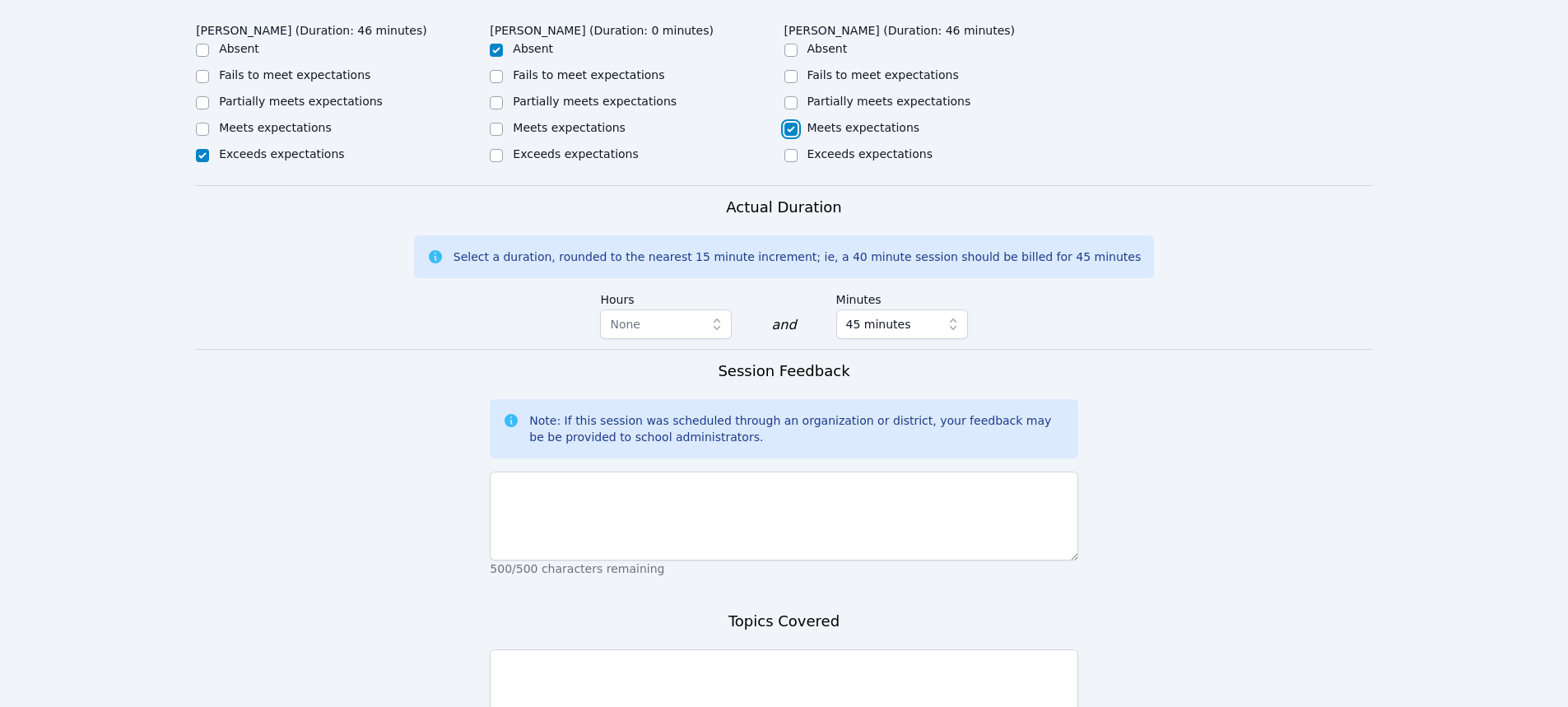
scroll to position [988, 0]
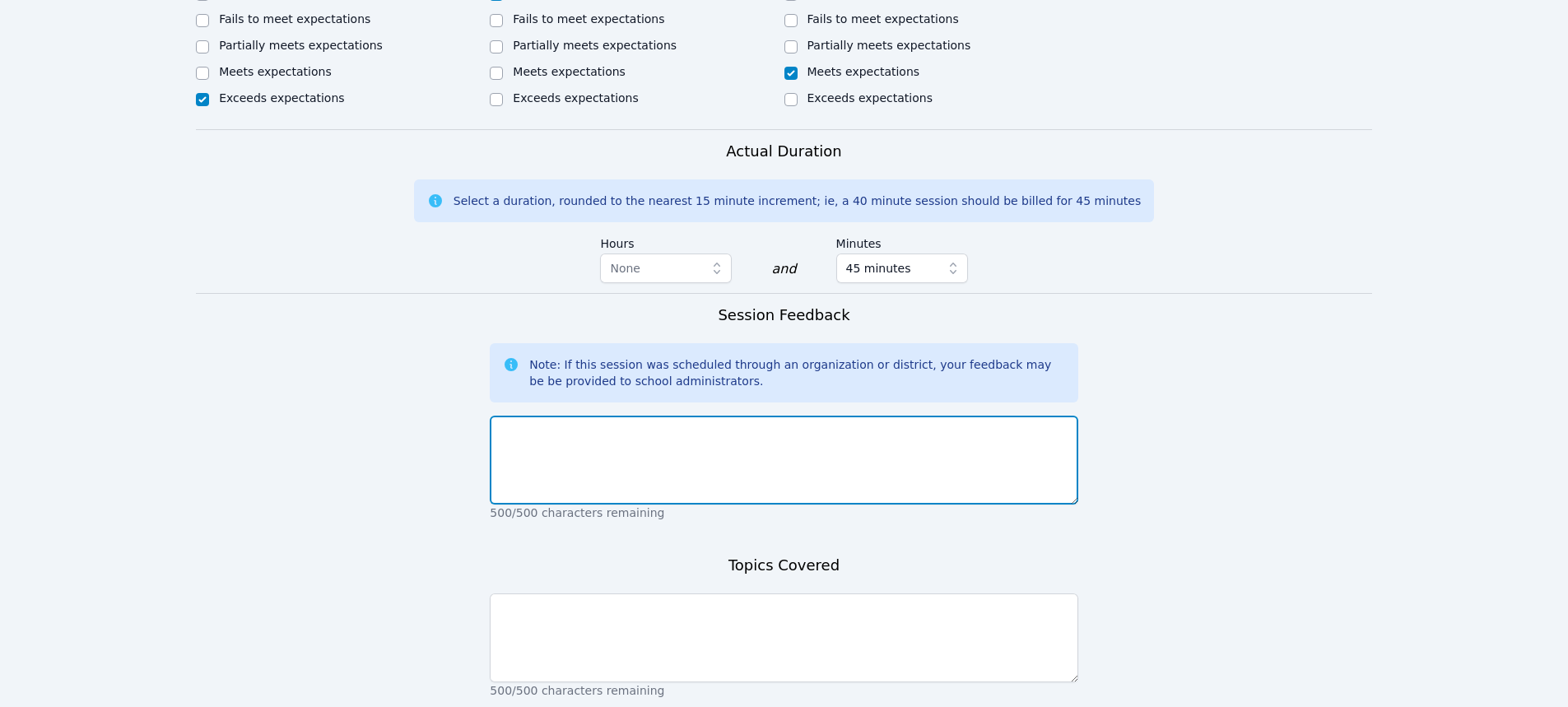
click at [786, 436] on textarea at bounding box center [784, 460] width 588 height 89
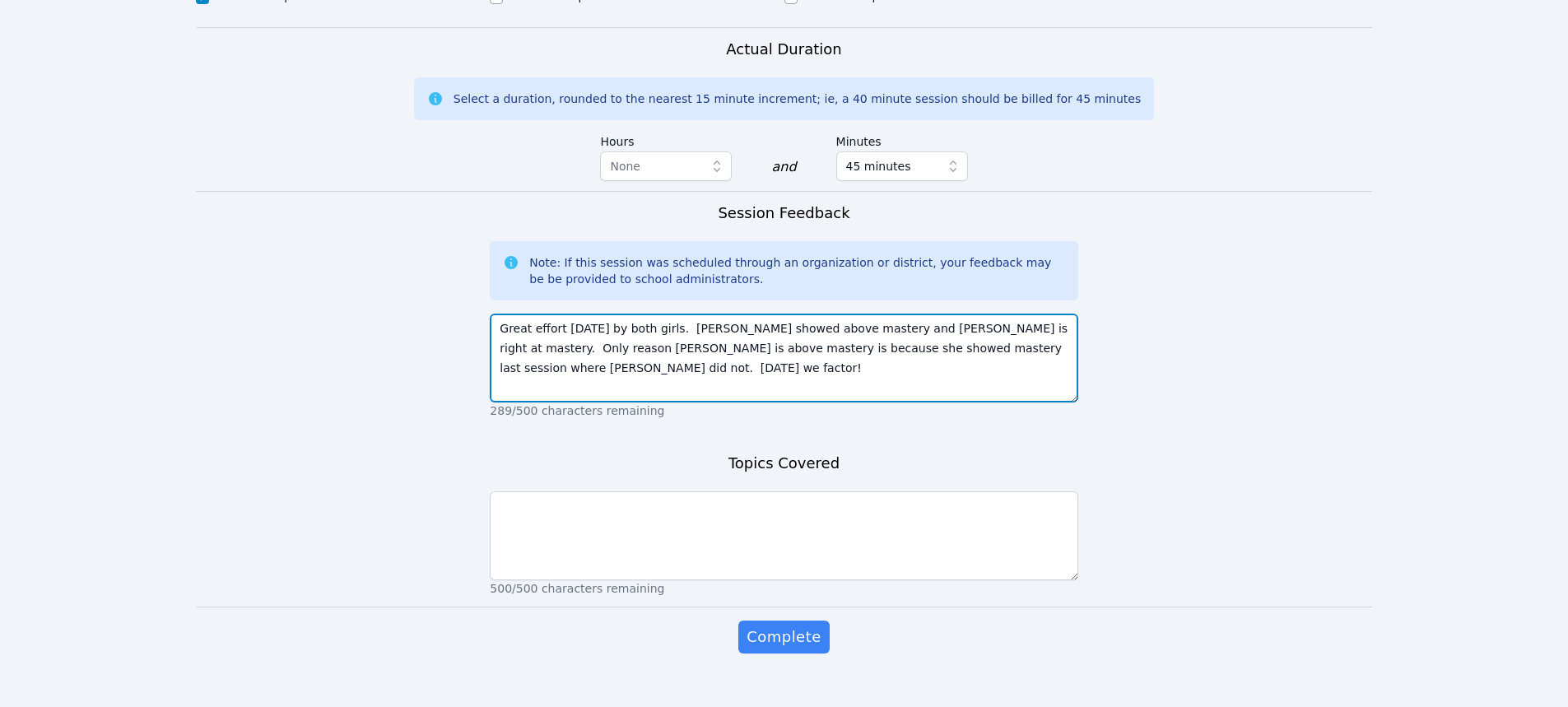
scroll to position [1096, 0]
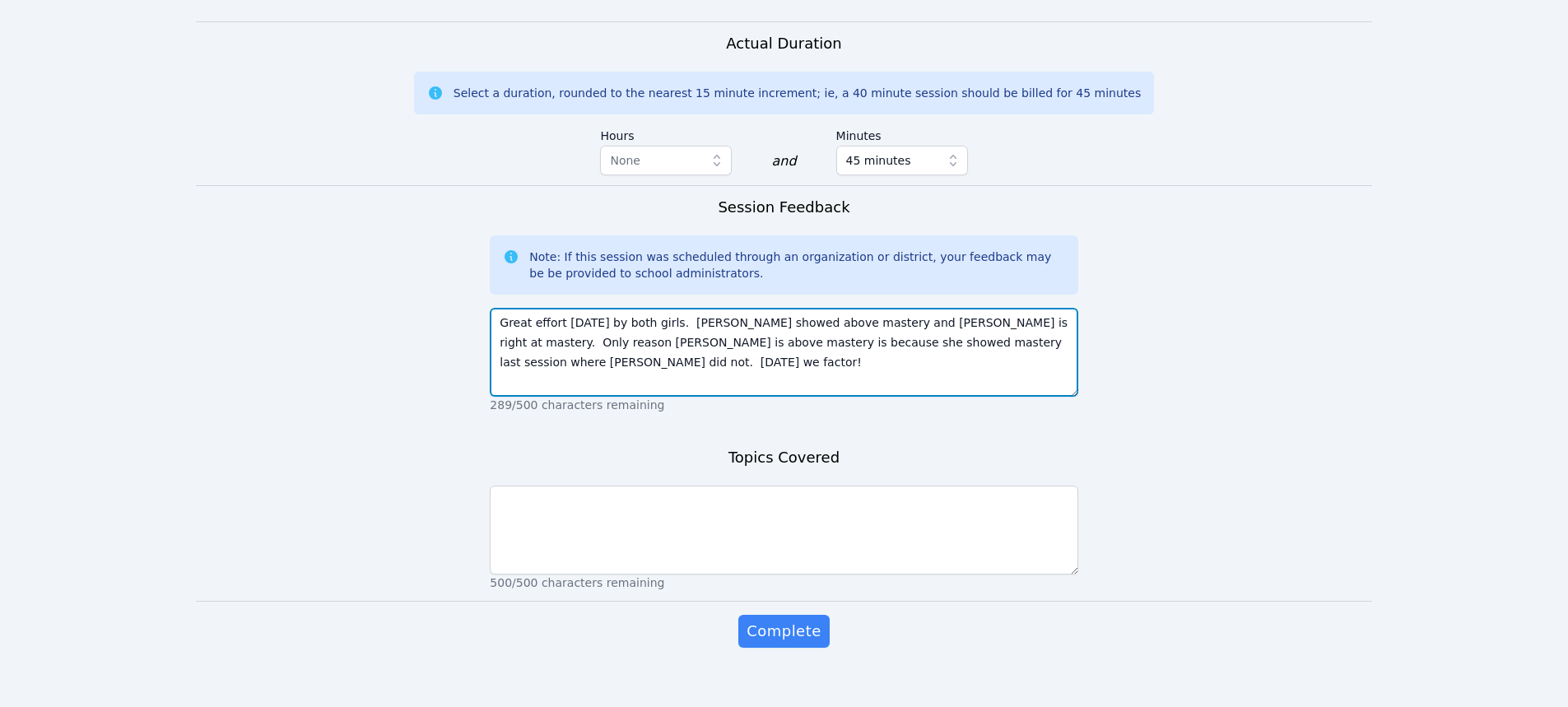
type textarea "Great effort today by both girls. Lupe showed above mastery and Emely is right …"
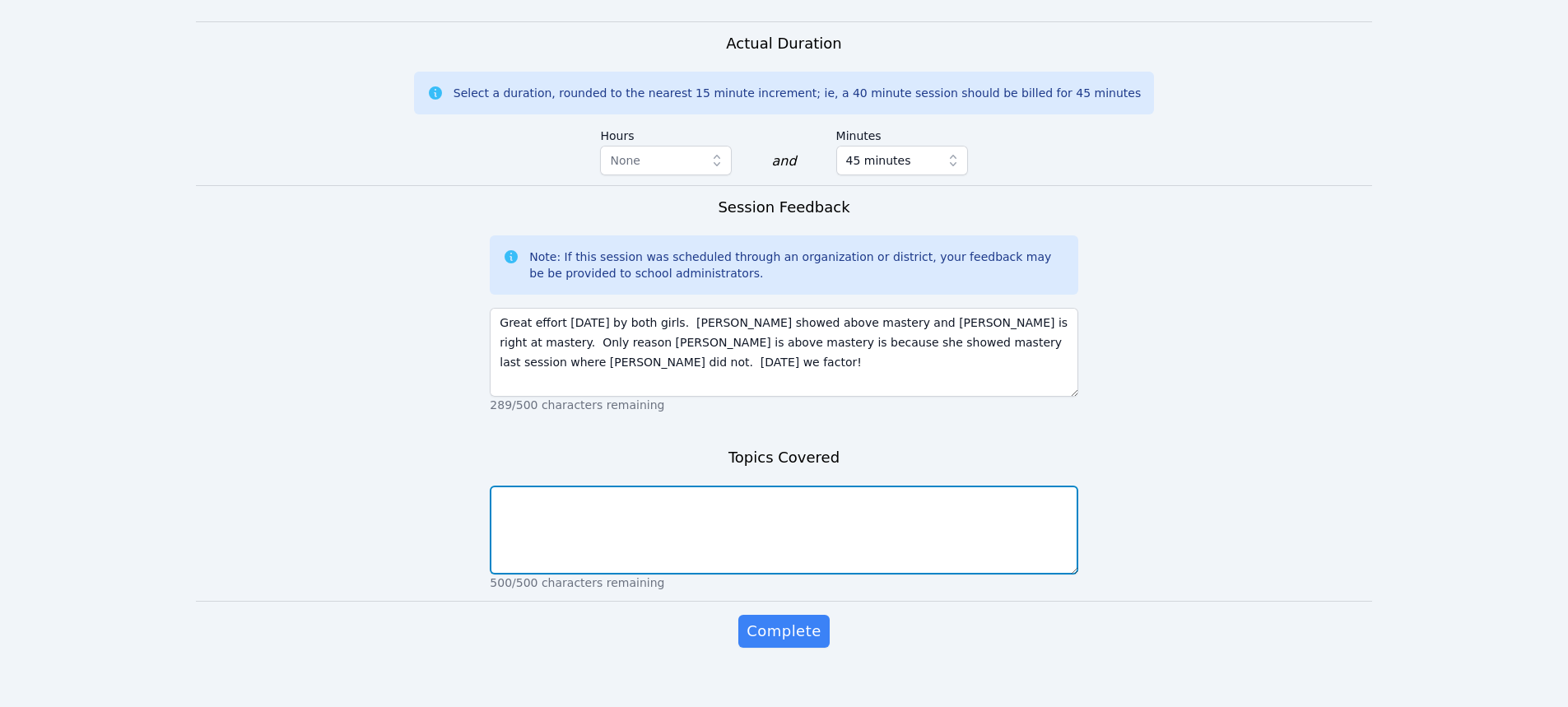
click at [915, 493] on textarea at bounding box center [784, 530] width 588 height 89
type textarea "Solving equations."
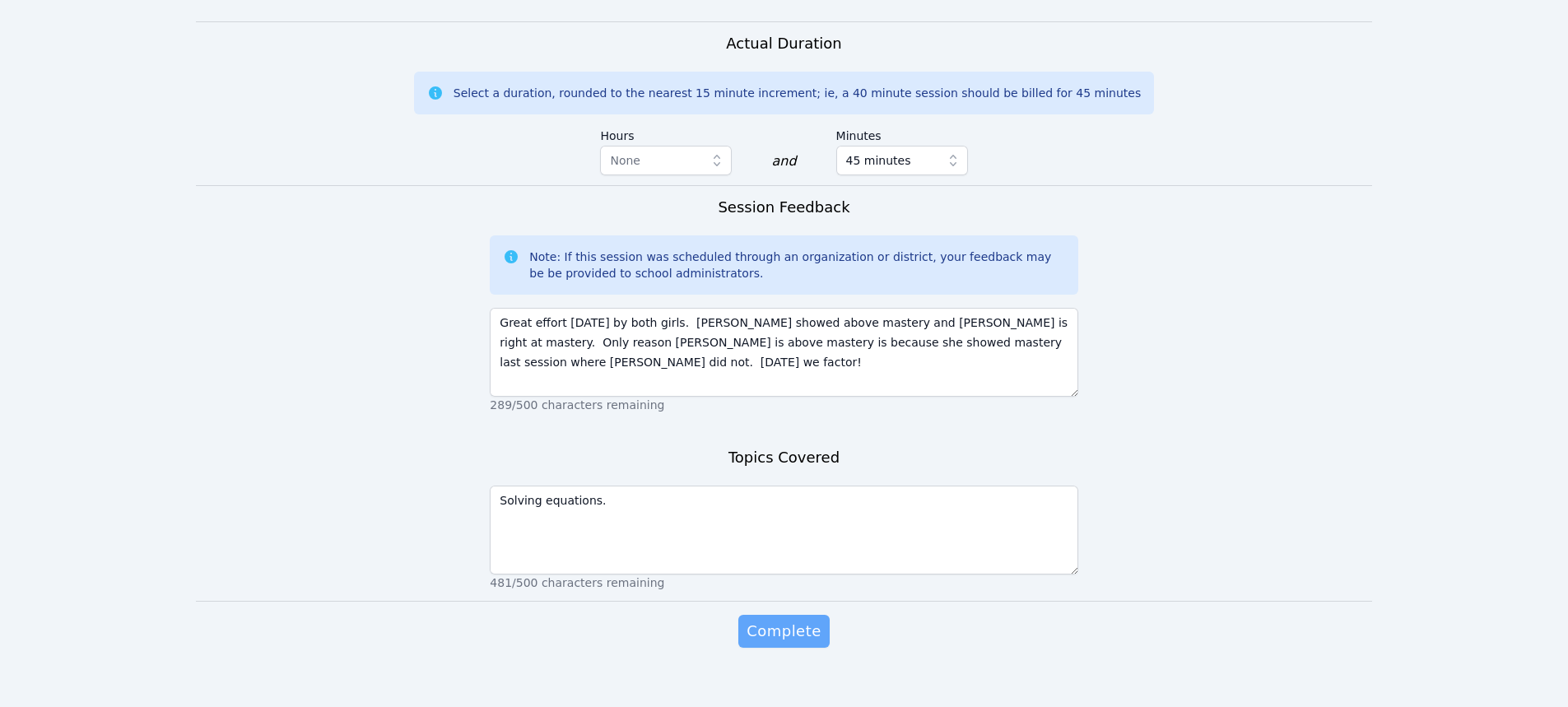
click at [808, 620] on span "Complete" at bounding box center [784, 631] width 74 height 23
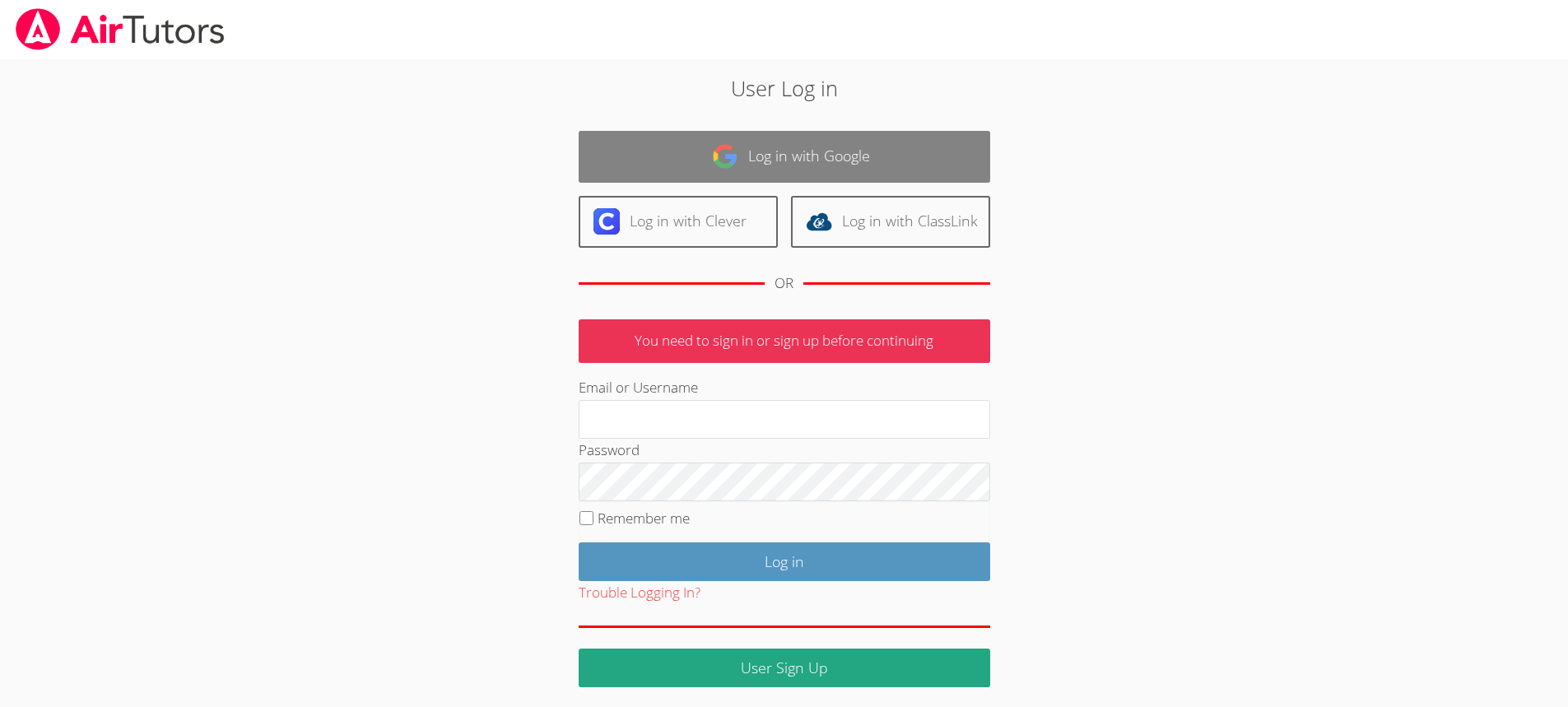
click at [776, 151] on link "Log in with Google" at bounding box center [785, 156] width 411 height 52
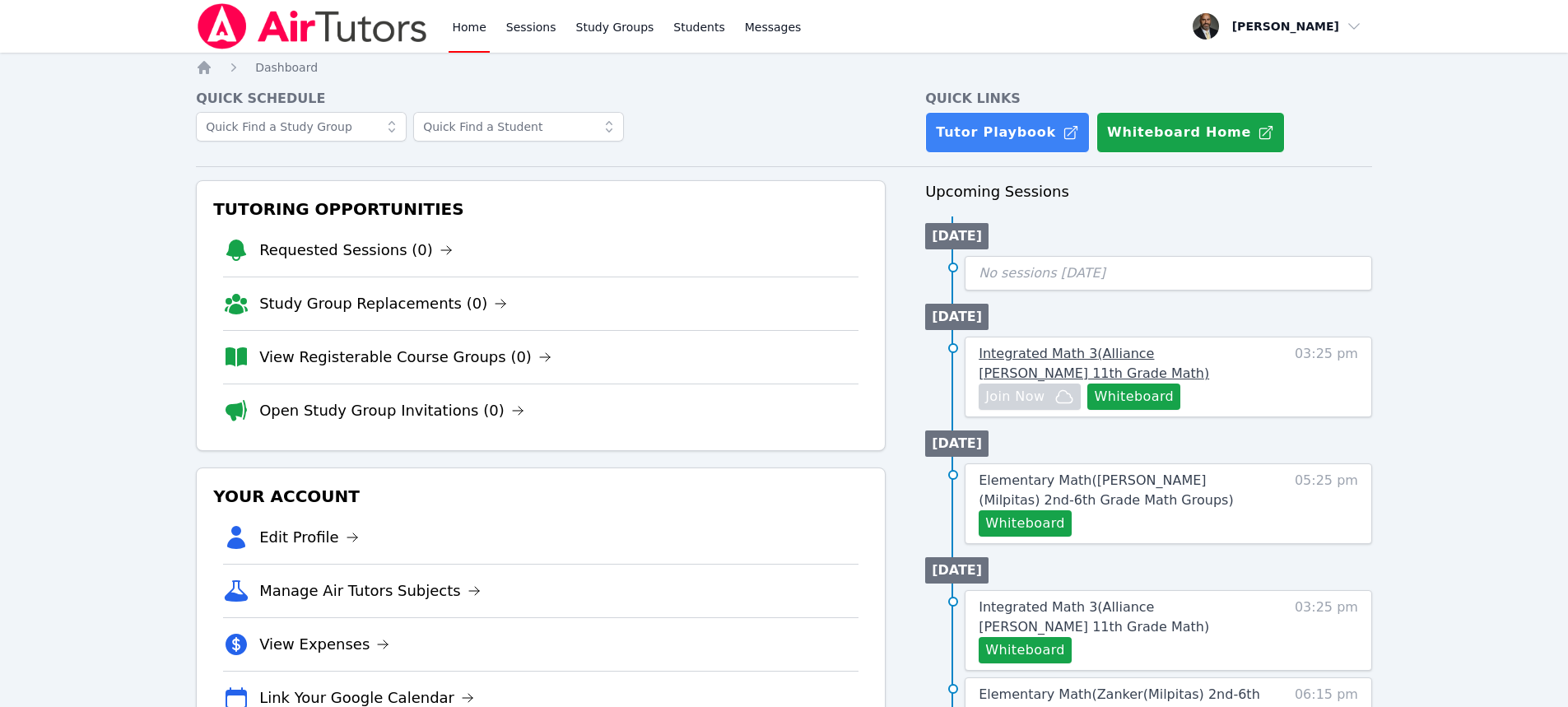
click at [1023, 351] on span "Integrated Math 3 ( Alliance [PERSON_NAME] 11th Grade Math )" at bounding box center [1093, 363] width 231 height 35
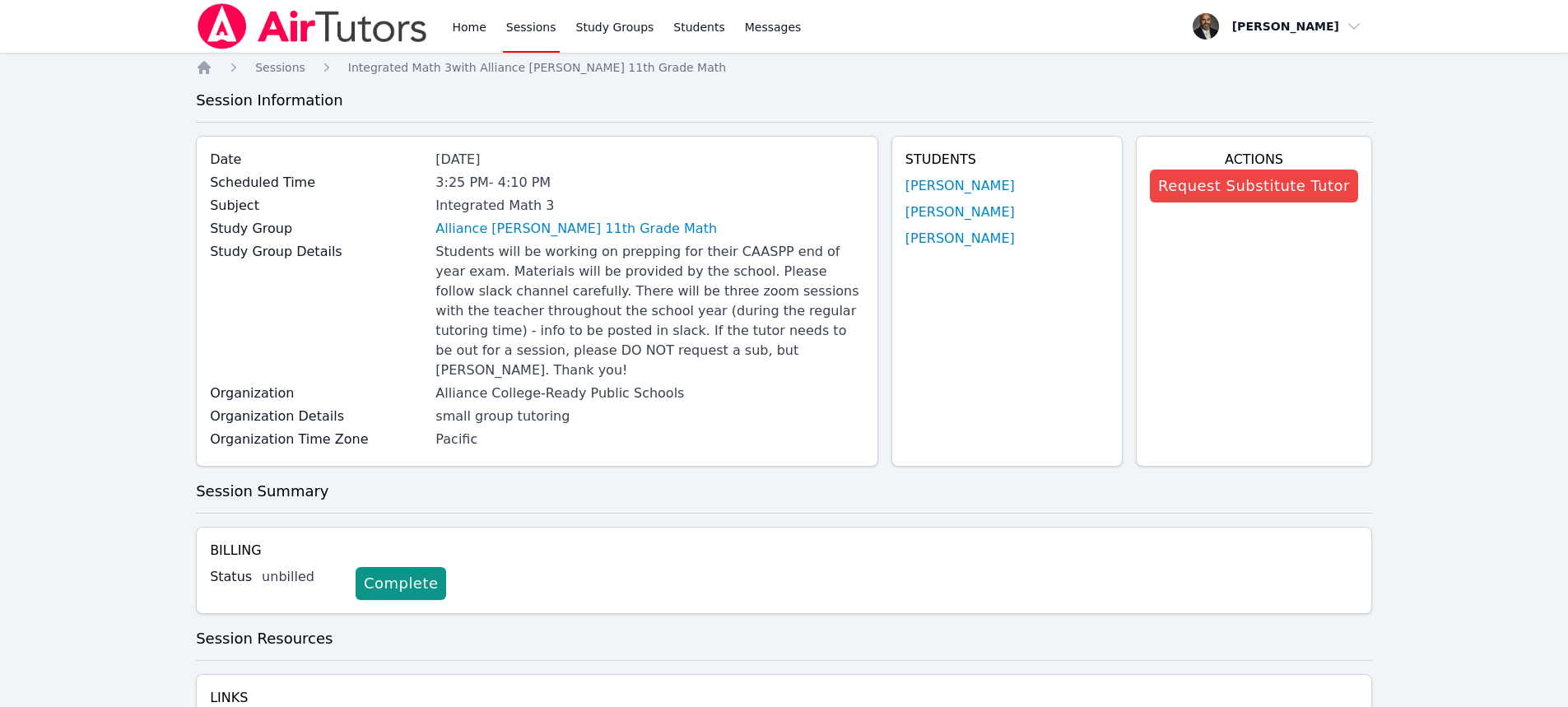
click at [524, 26] on link "Sessions" at bounding box center [532, 26] width 57 height 53
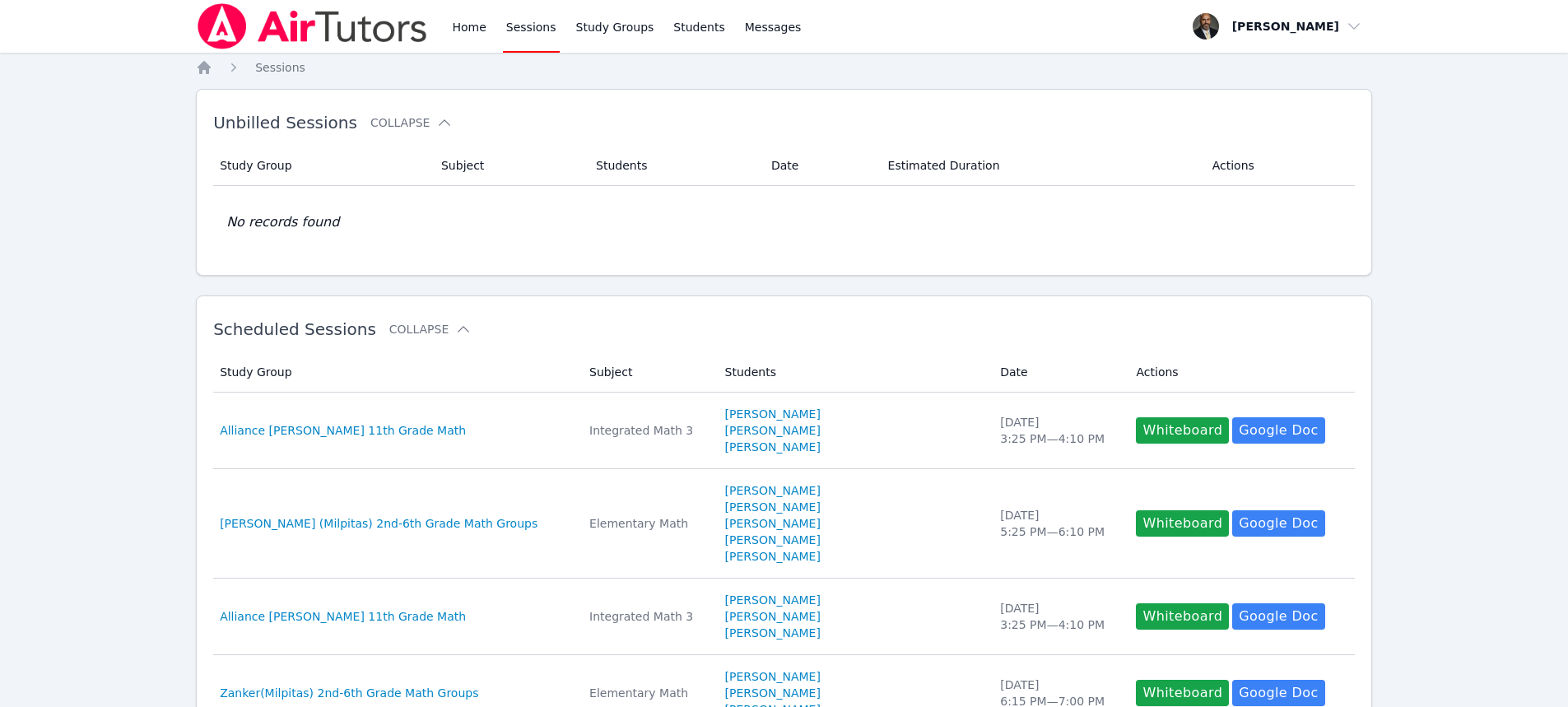
scroll to position [735, 0]
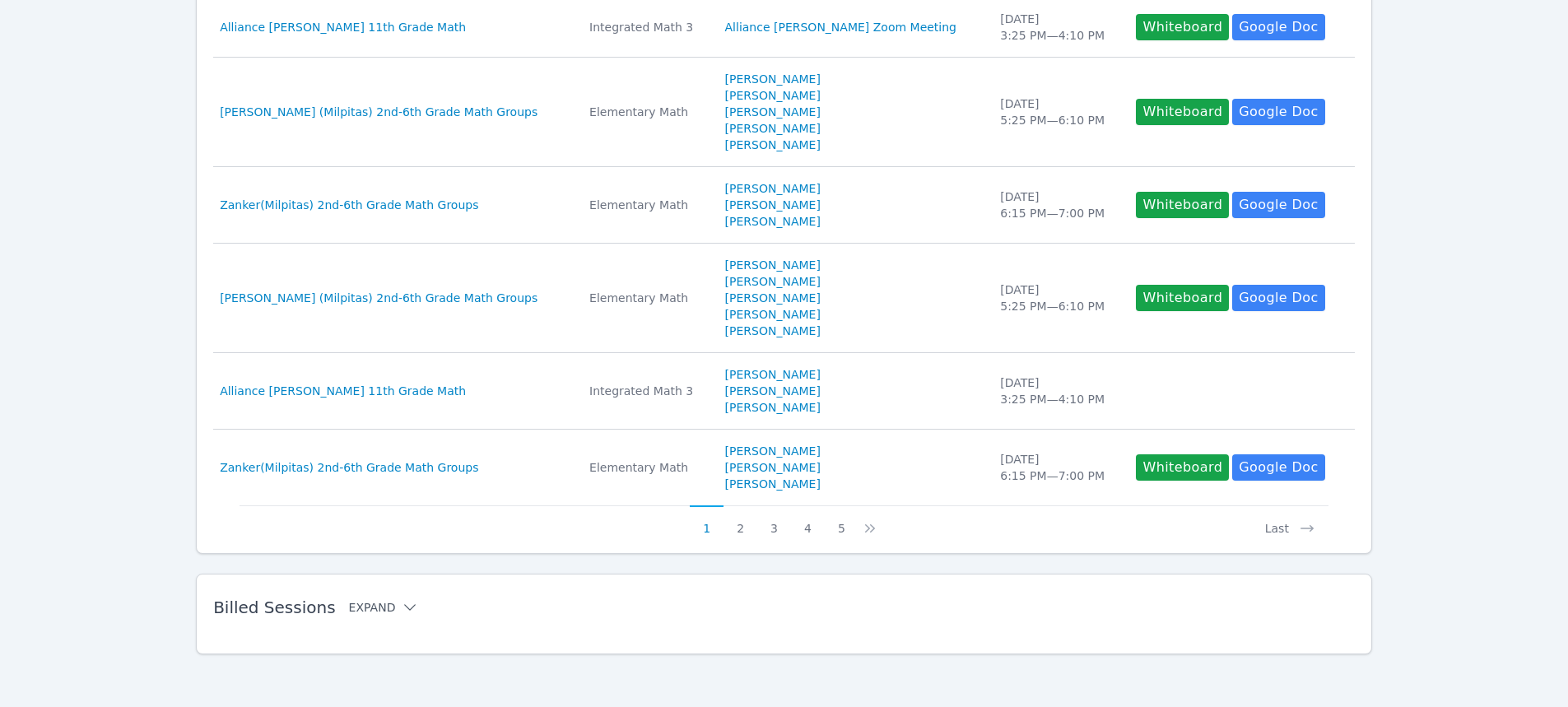
click at [379, 612] on button "Expand" at bounding box center [384, 607] width 70 height 16
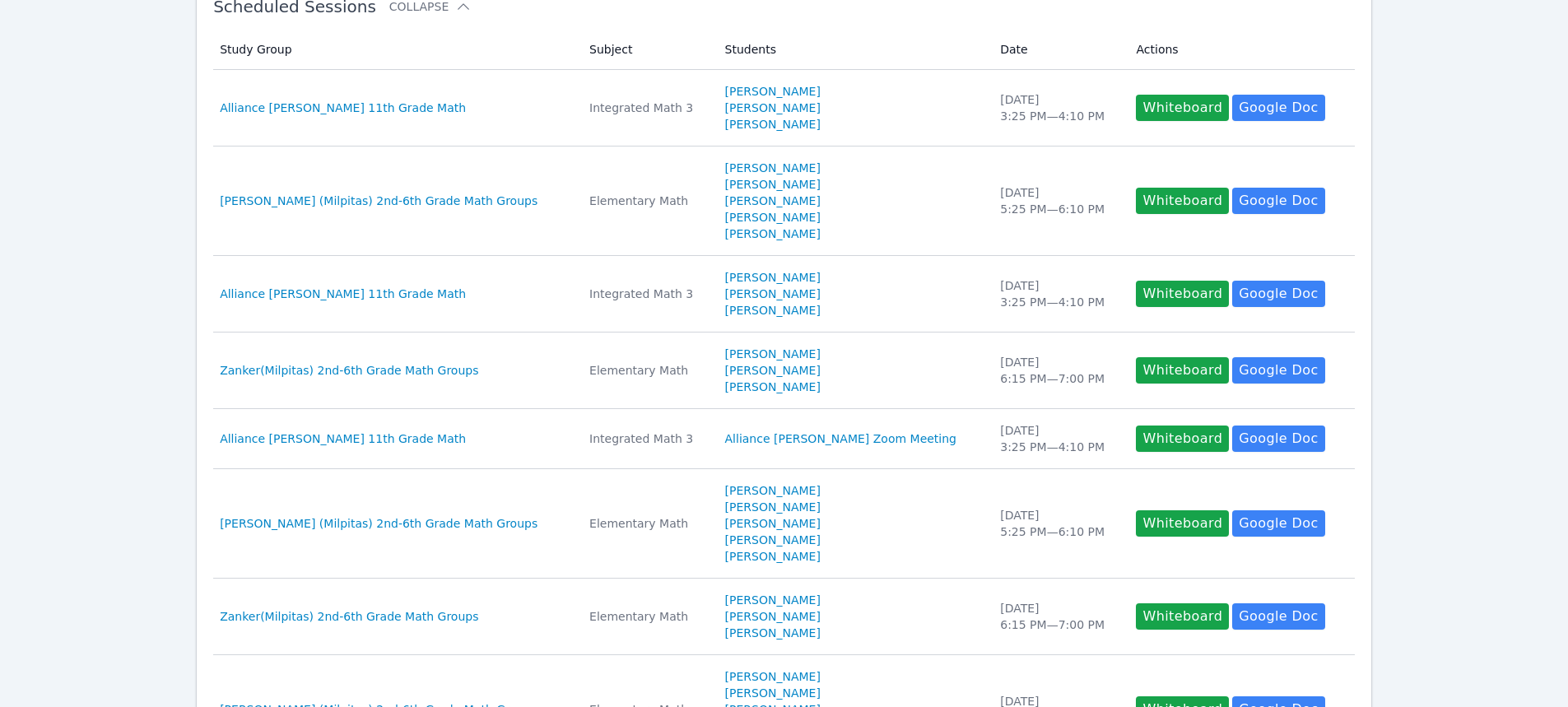
scroll to position [240, 0]
